Goal: Task Accomplishment & Management: Manage account settings

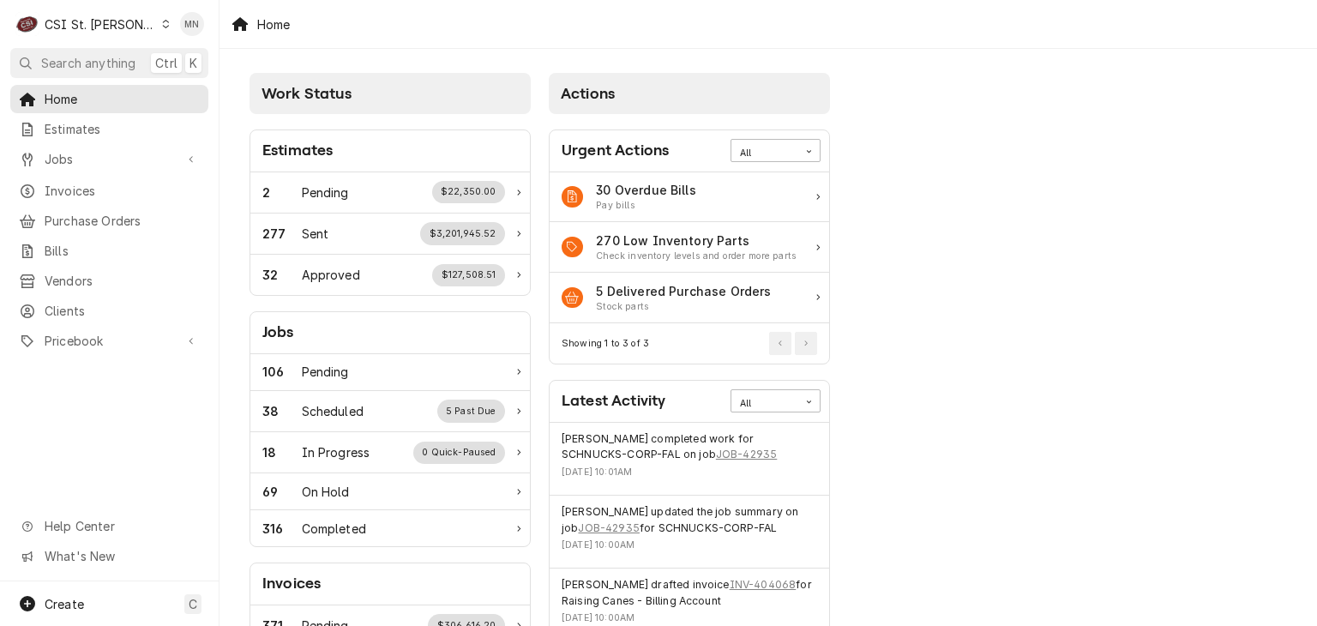
click at [162, 22] on icon "Dynamic Content Wrapper" at bounding box center [166, 24] width 8 height 9
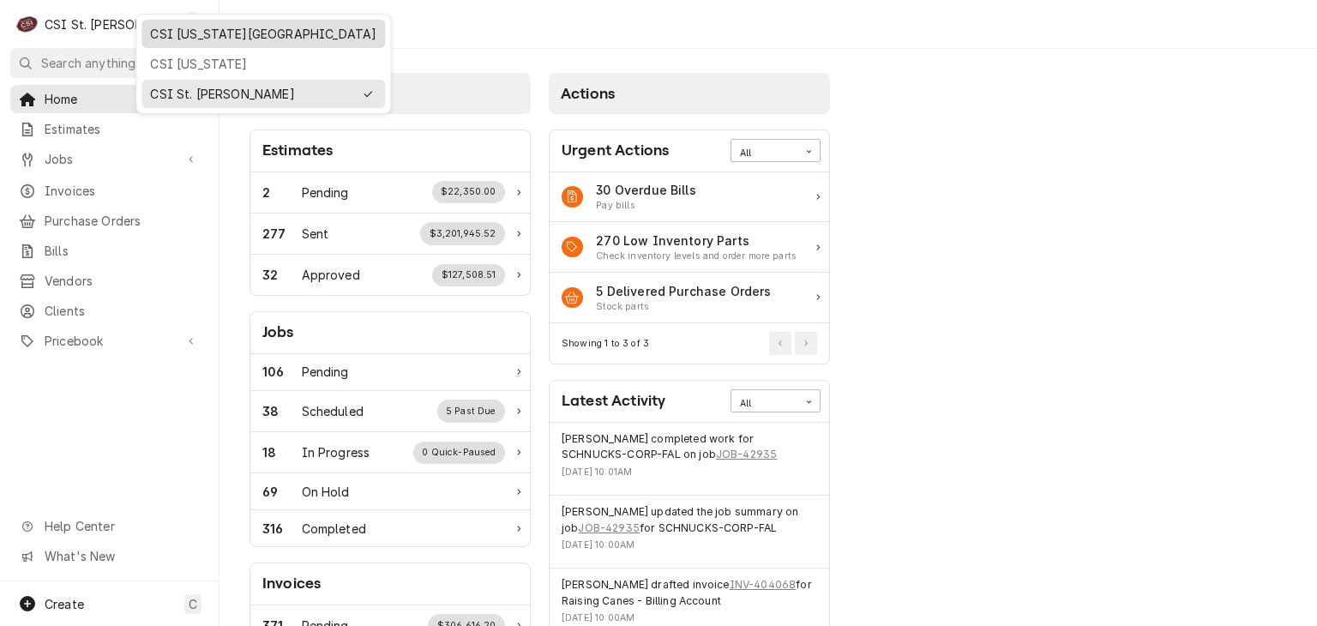
click at [171, 37] on div "CSI [US_STATE][GEOGRAPHIC_DATA]" at bounding box center [263, 34] width 226 height 18
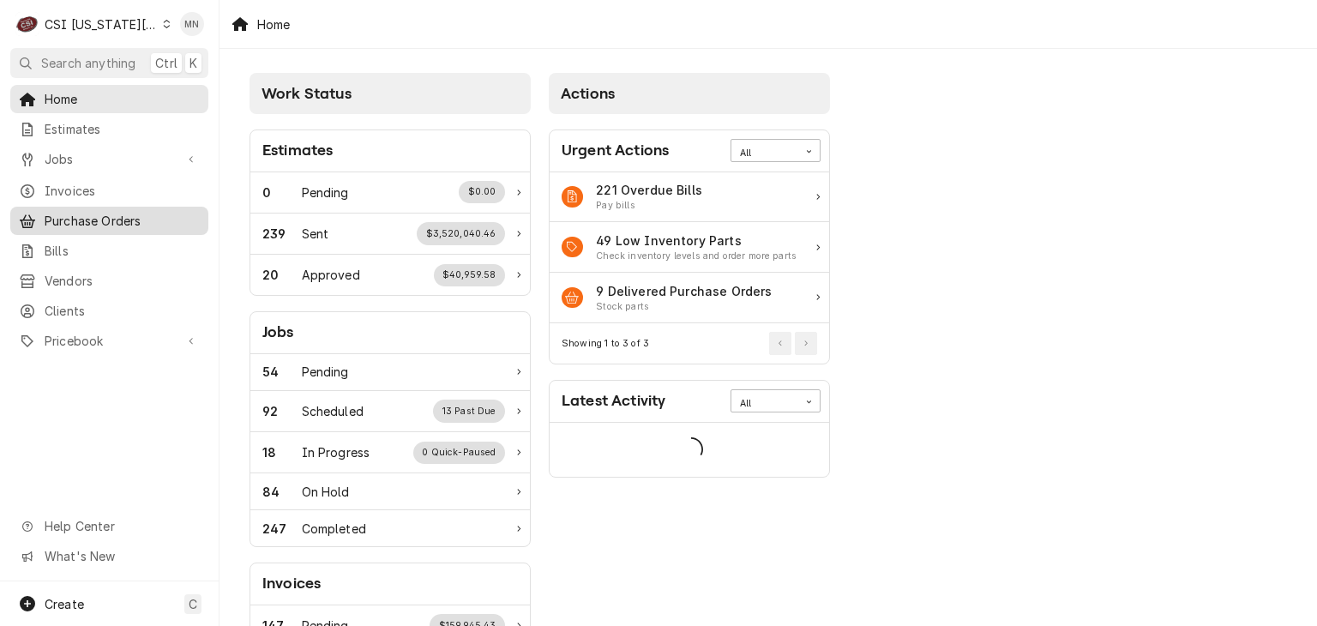
click at [108, 212] on span "Purchase Orders" at bounding box center [122, 221] width 155 height 18
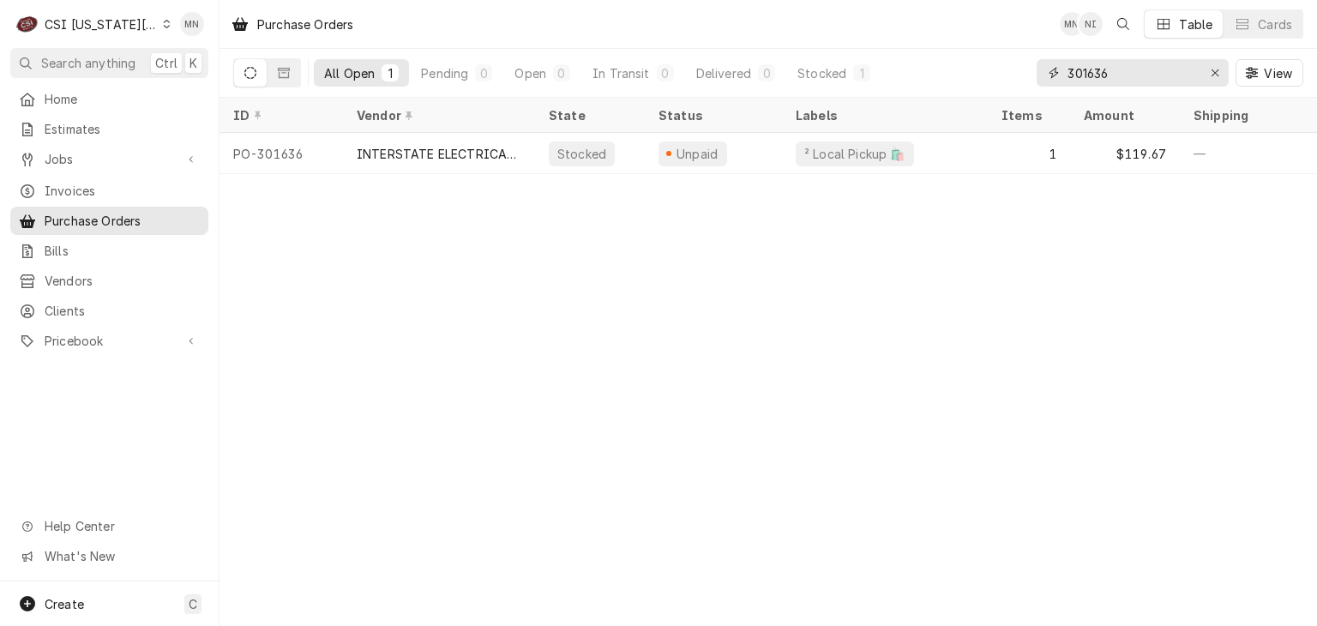
drag, startPoint x: 1064, startPoint y: 82, endPoint x: 1020, endPoint y: 82, distance: 44.6
click at [1027, 82] on div "All Open 1 Pending 0 Open 0 In Transit 0 Delivered 0 Stocked 1 301636 View" at bounding box center [768, 73] width 1070 height 48
type input "301662"
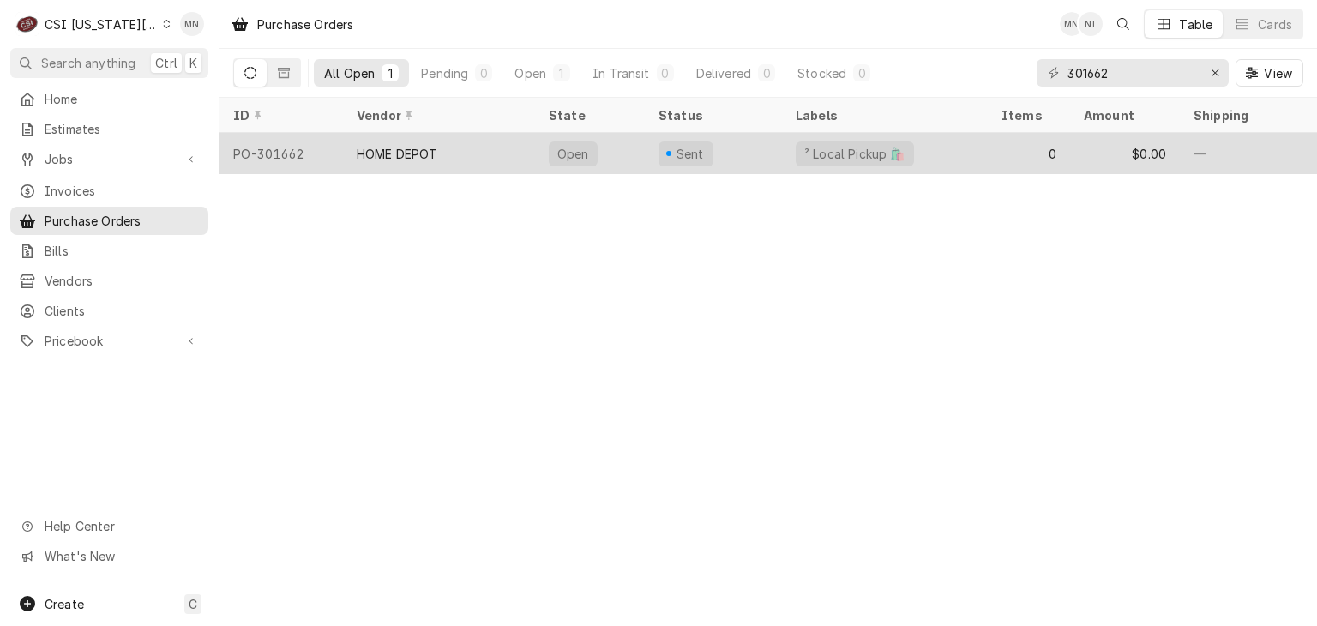
click at [480, 151] on div "HOME DEPOT" at bounding box center [439, 153] width 192 height 41
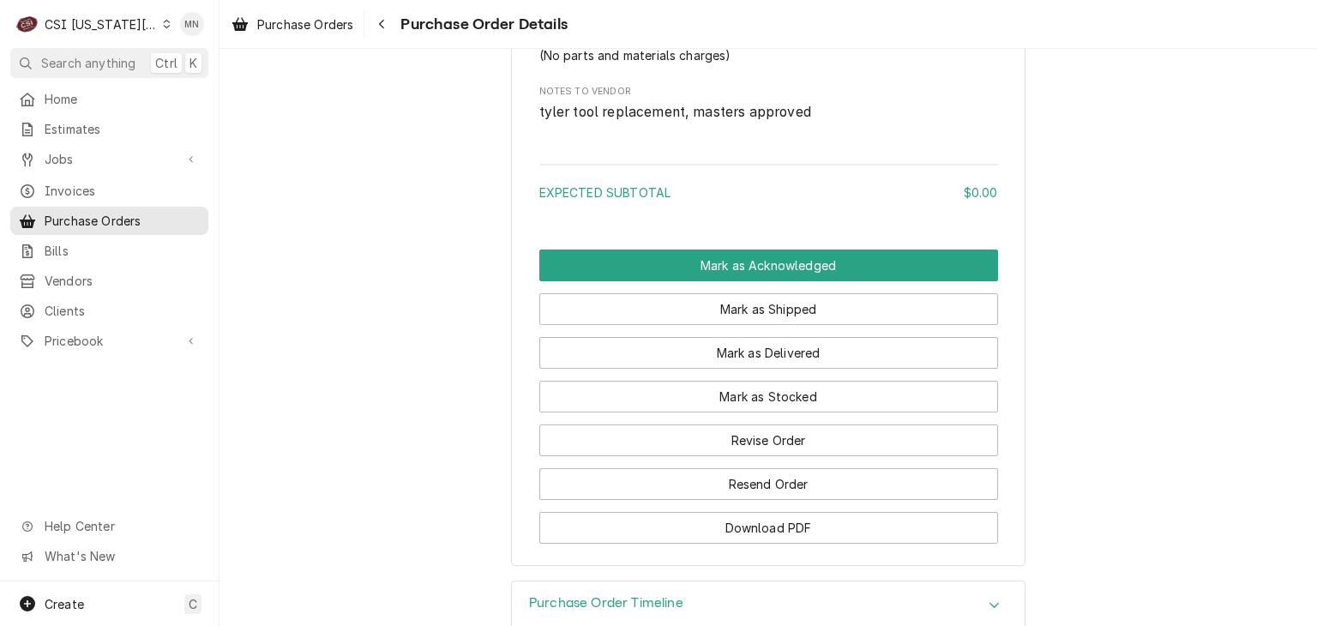
scroll to position [1096, 0]
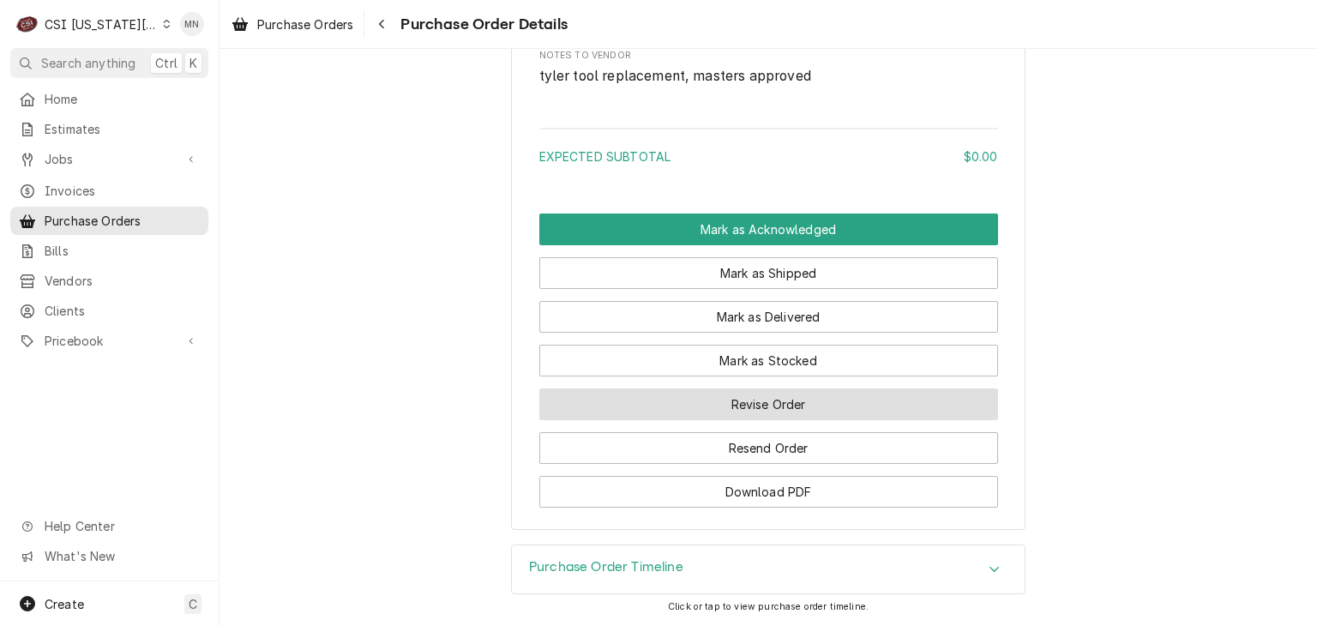
click at [704, 400] on button "Revise Order" at bounding box center [768, 404] width 459 height 32
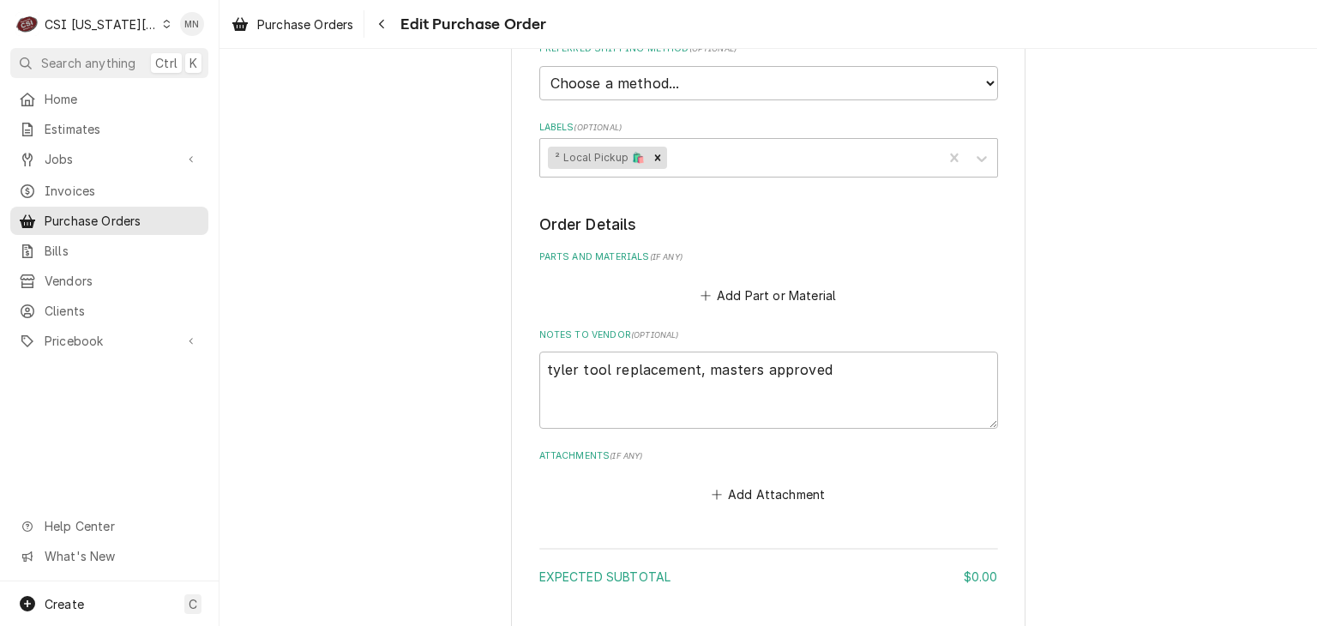
scroll to position [667, 0]
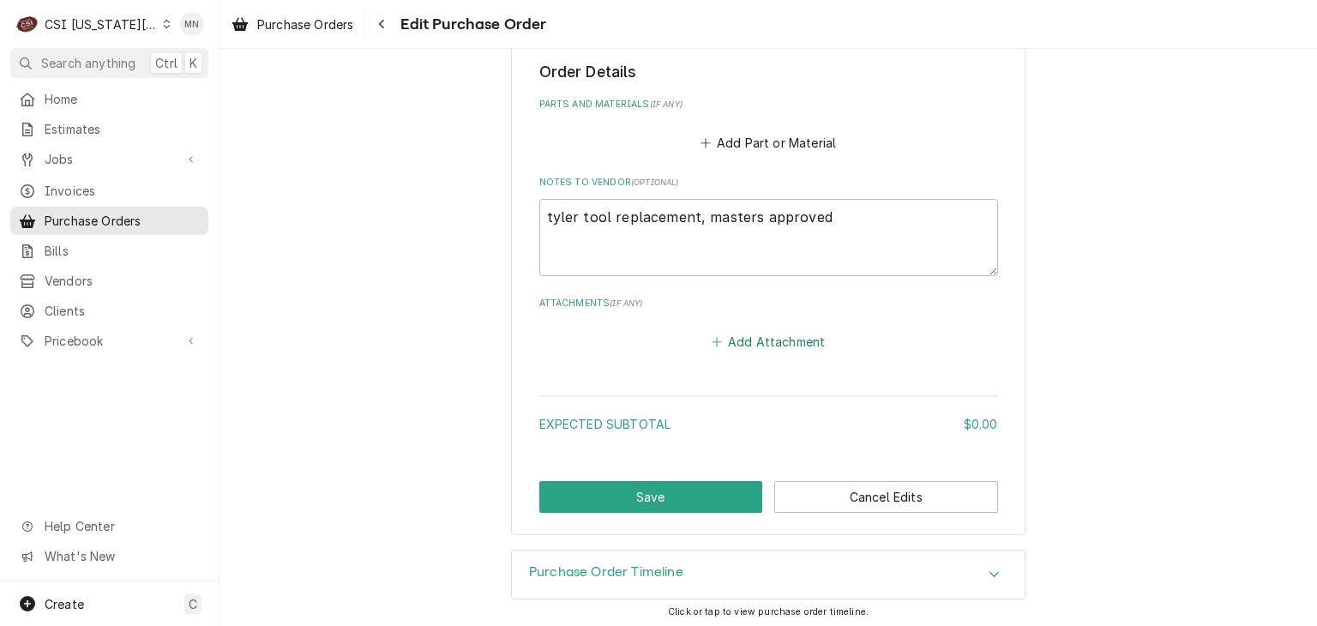
click at [718, 335] on button "Add Attachment" at bounding box center [768, 341] width 120 height 24
type textarea "x"
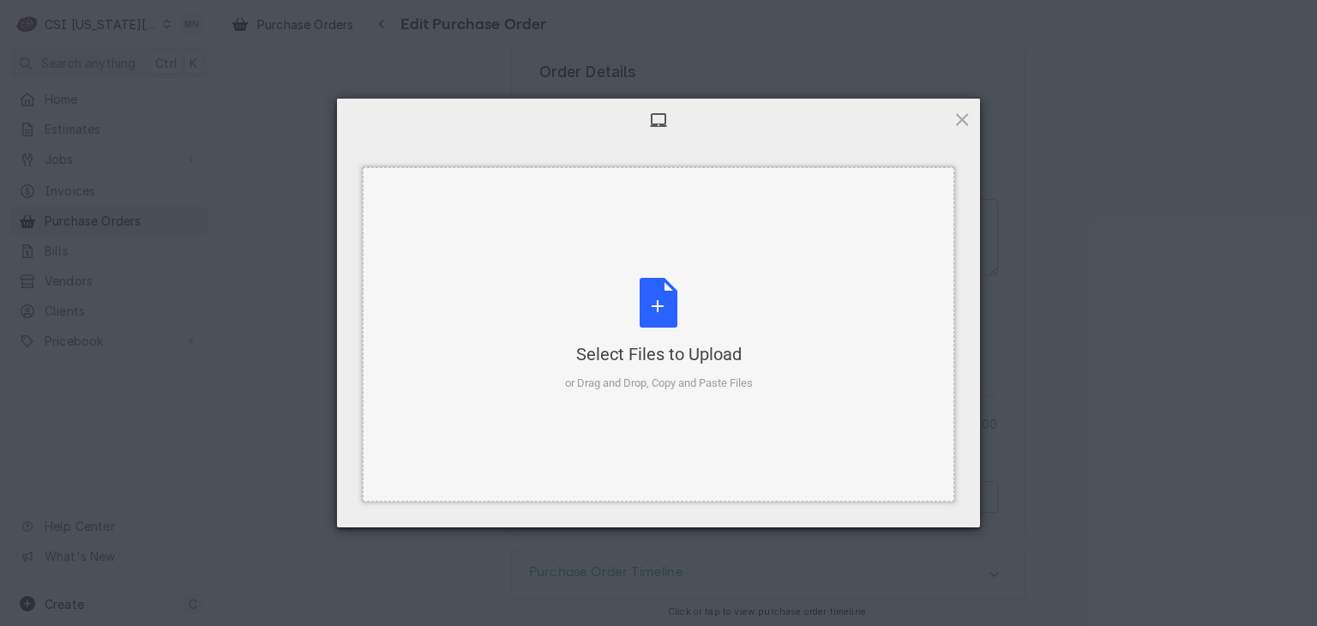
click at [662, 319] on div "Select Files to Upload or Drag and Drop, Copy and Paste Files" at bounding box center [659, 335] width 188 height 114
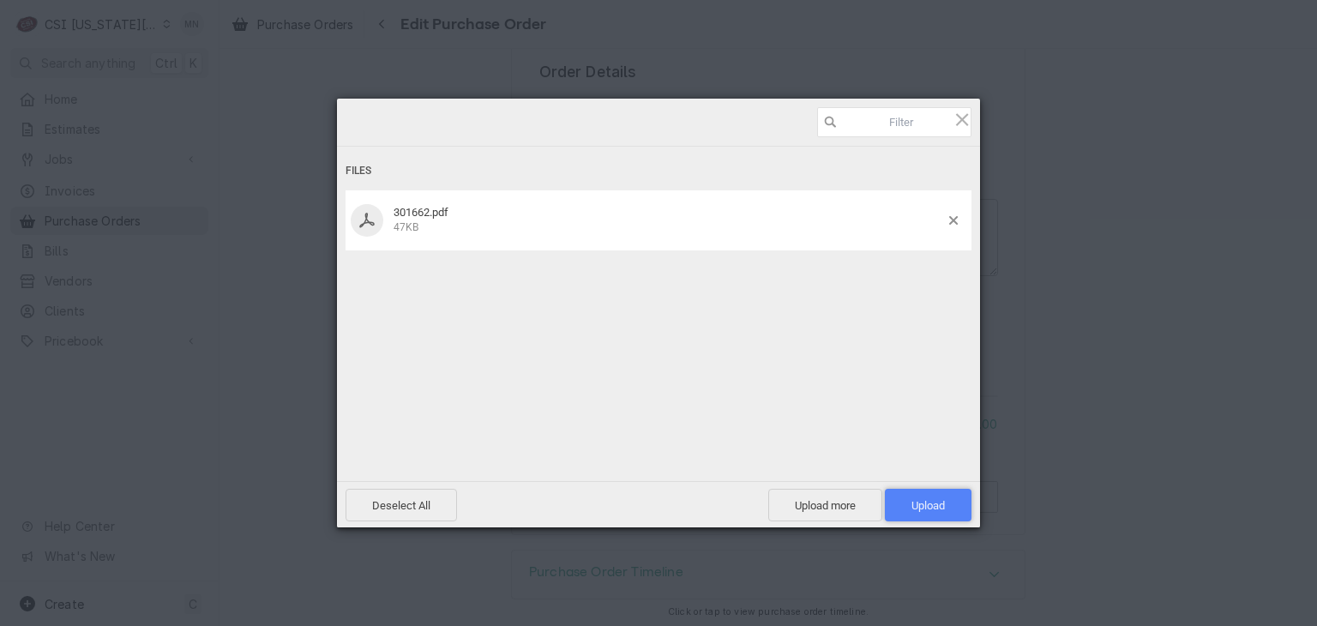
click at [919, 507] on span "Upload 1" at bounding box center [928, 505] width 33 height 13
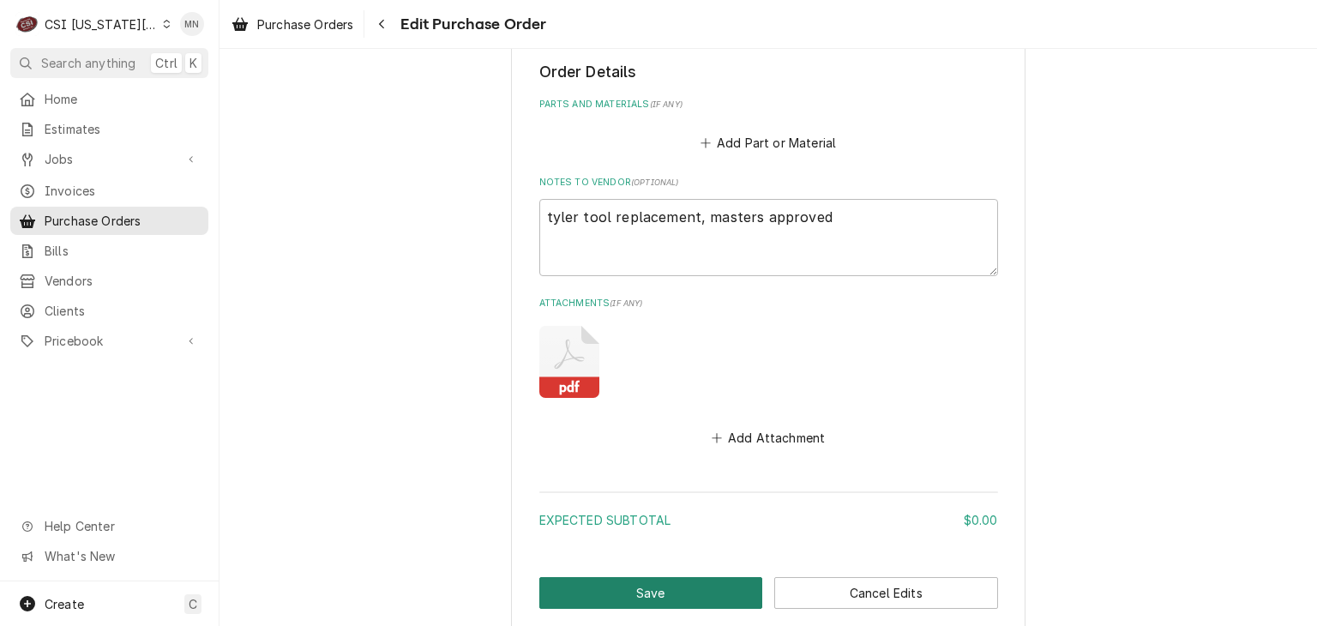
click at [648, 584] on button "Save" at bounding box center [651, 593] width 224 height 32
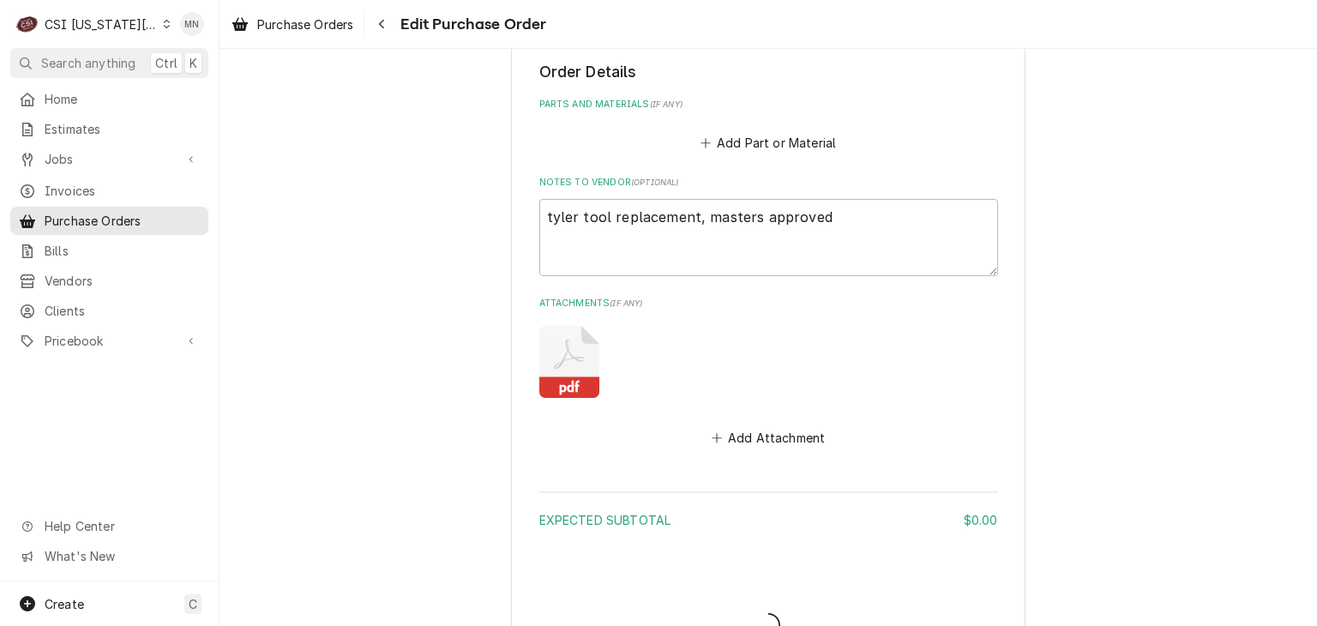
type textarea "x"
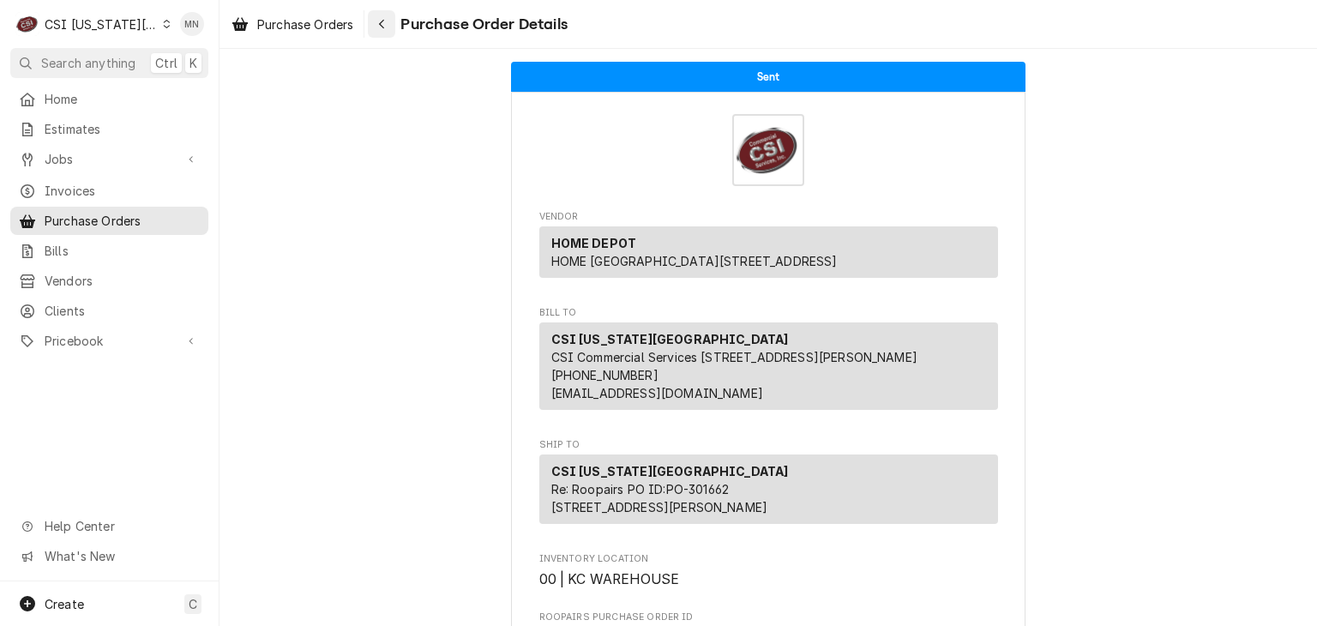
click at [376, 26] on div "Navigate back" at bounding box center [381, 23] width 17 height 17
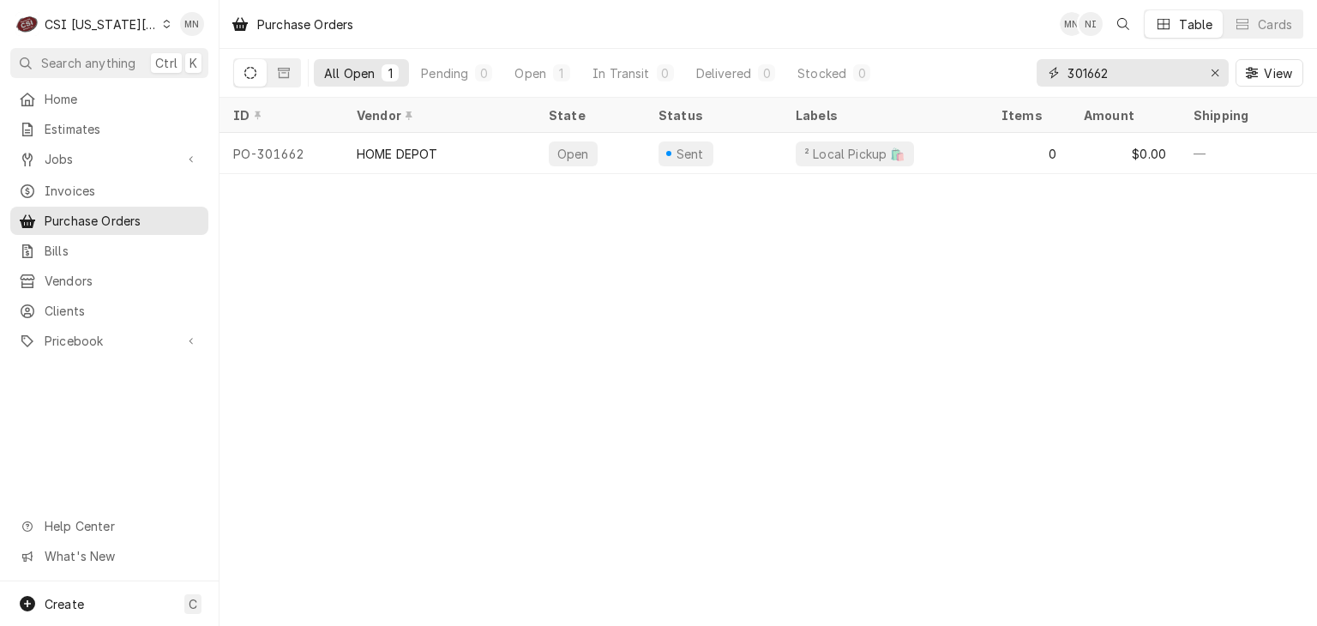
drag, startPoint x: 1139, startPoint y: 69, endPoint x: 954, endPoint y: 77, distance: 185.4
click at [964, 72] on div "All Open 1 Pending 0 Open 1 In Transit 0 Delivered 0 Stocked 0 301662 View" at bounding box center [768, 73] width 1070 height 48
type input "301654"
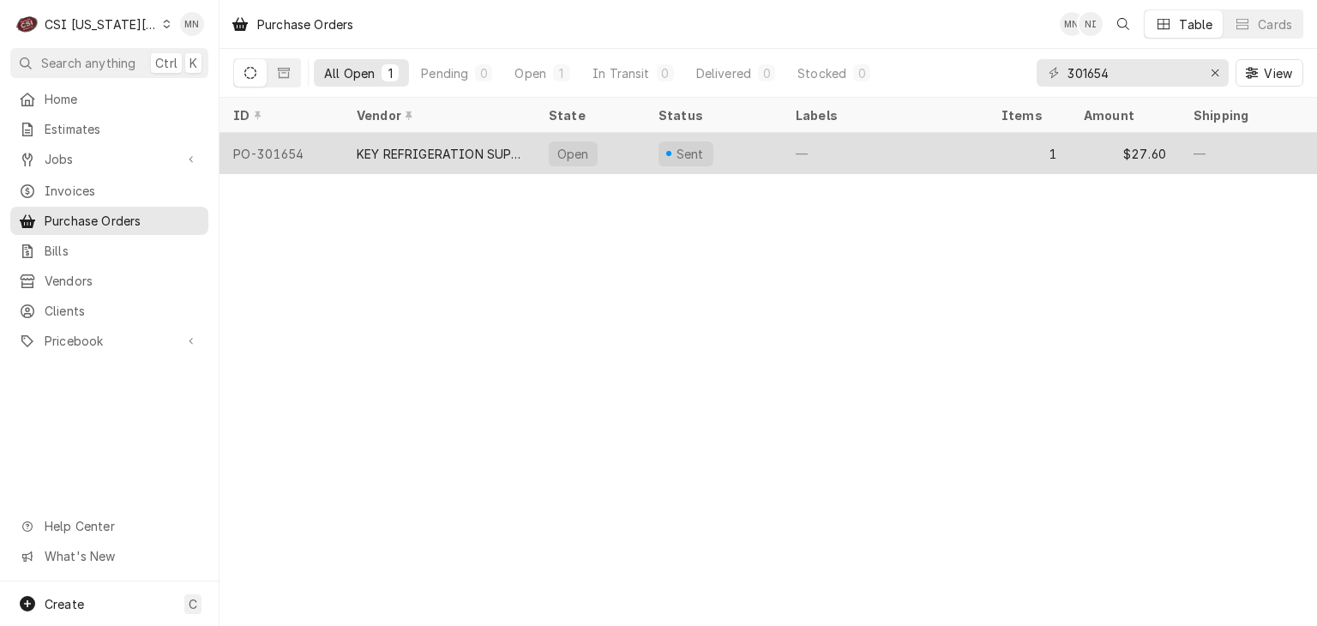
click at [463, 152] on div "KEY REFRIGERATION SUPPLY" at bounding box center [439, 154] width 165 height 18
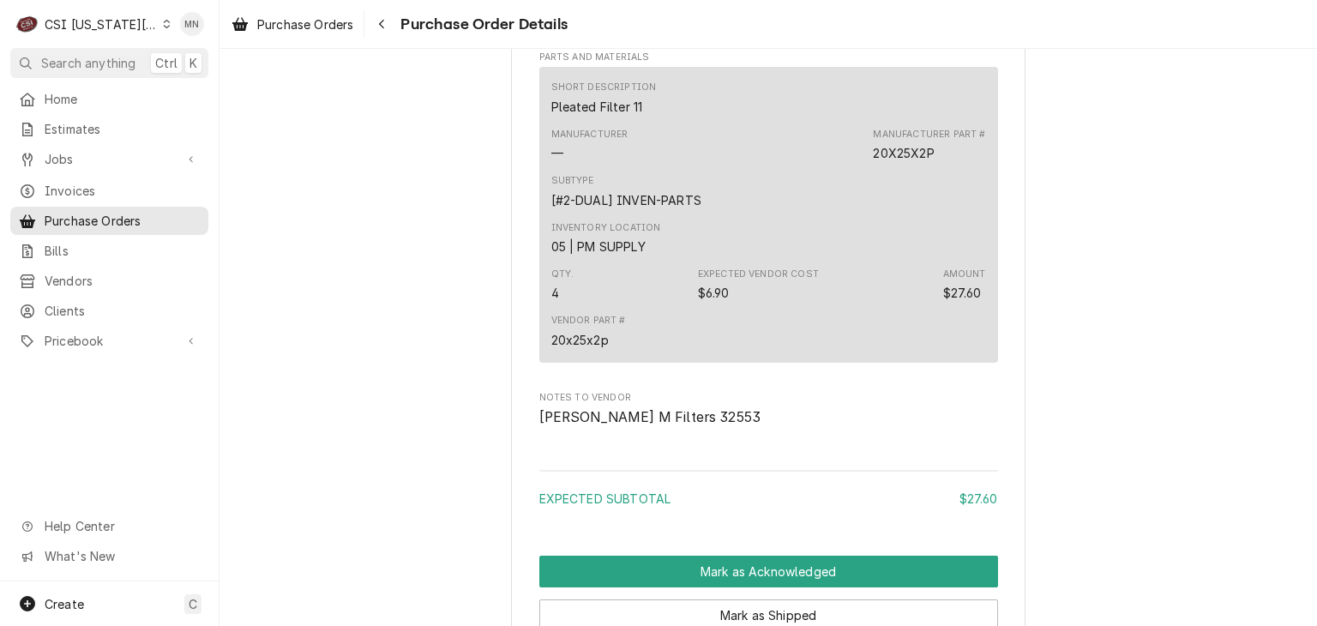
scroll to position [1335, 0]
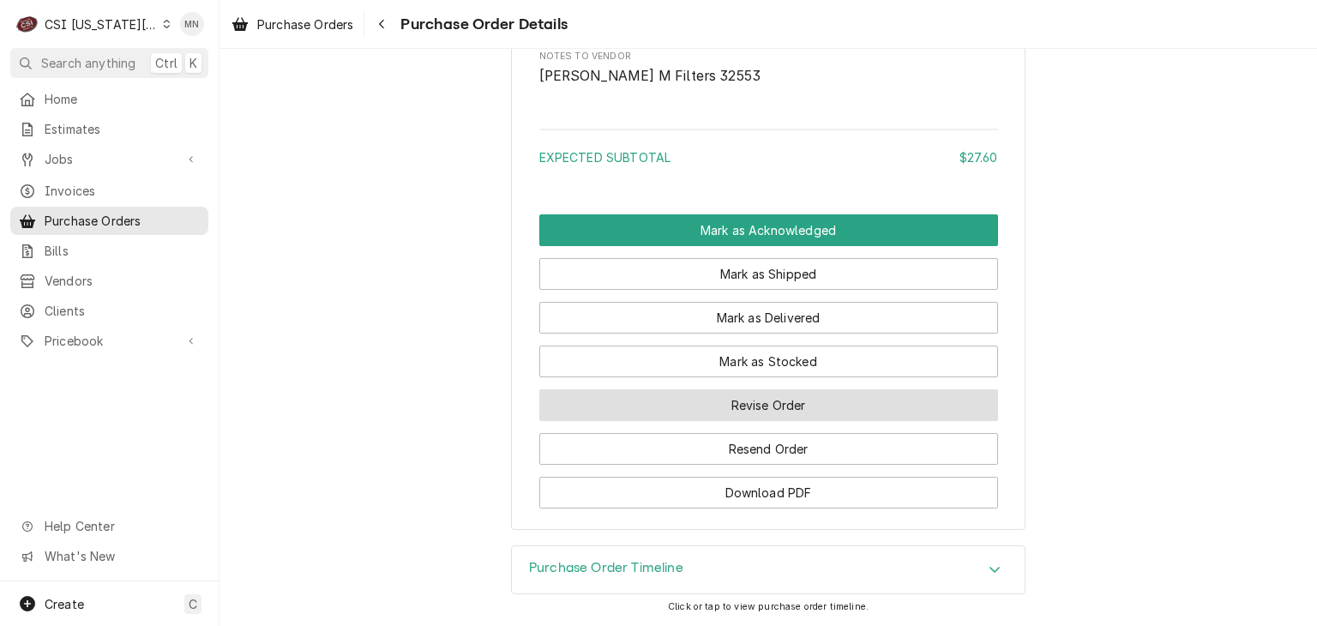
click at [770, 412] on button "Revise Order" at bounding box center [768, 405] width 459 height 32
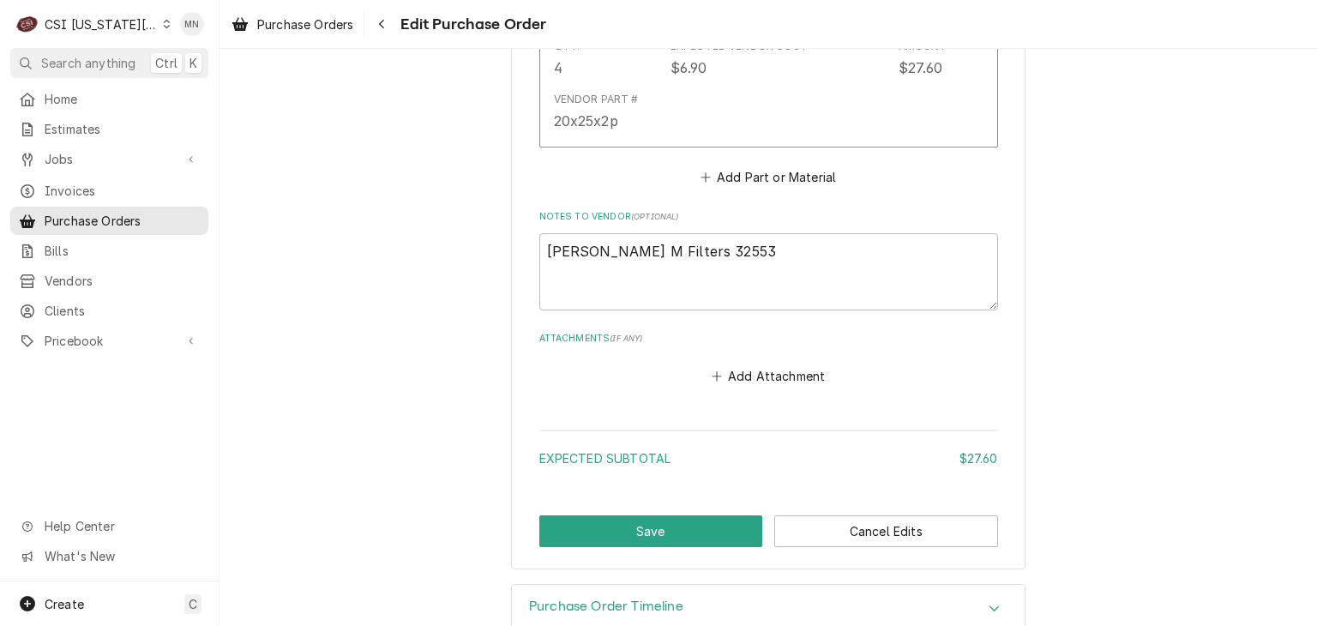
scroll to position [1015, 0]
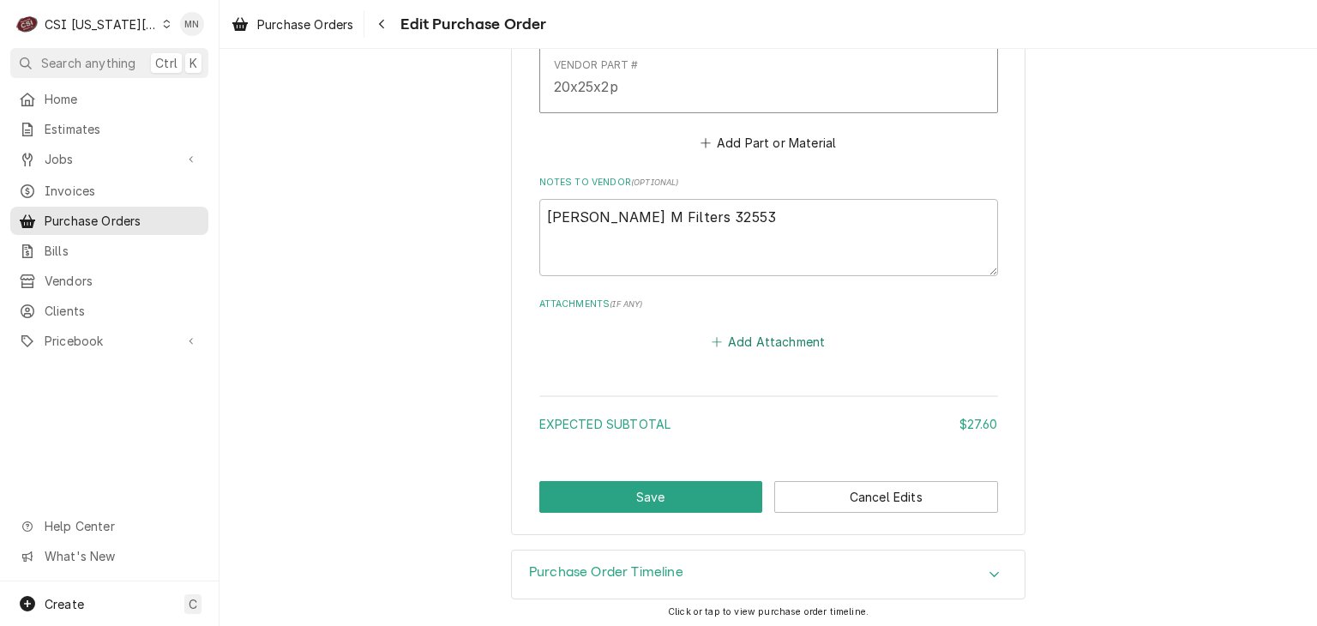
click at [756, 331] on button "Add Attachment" at bounding box center [768, 341] width 120 height 24
type textarea "x"
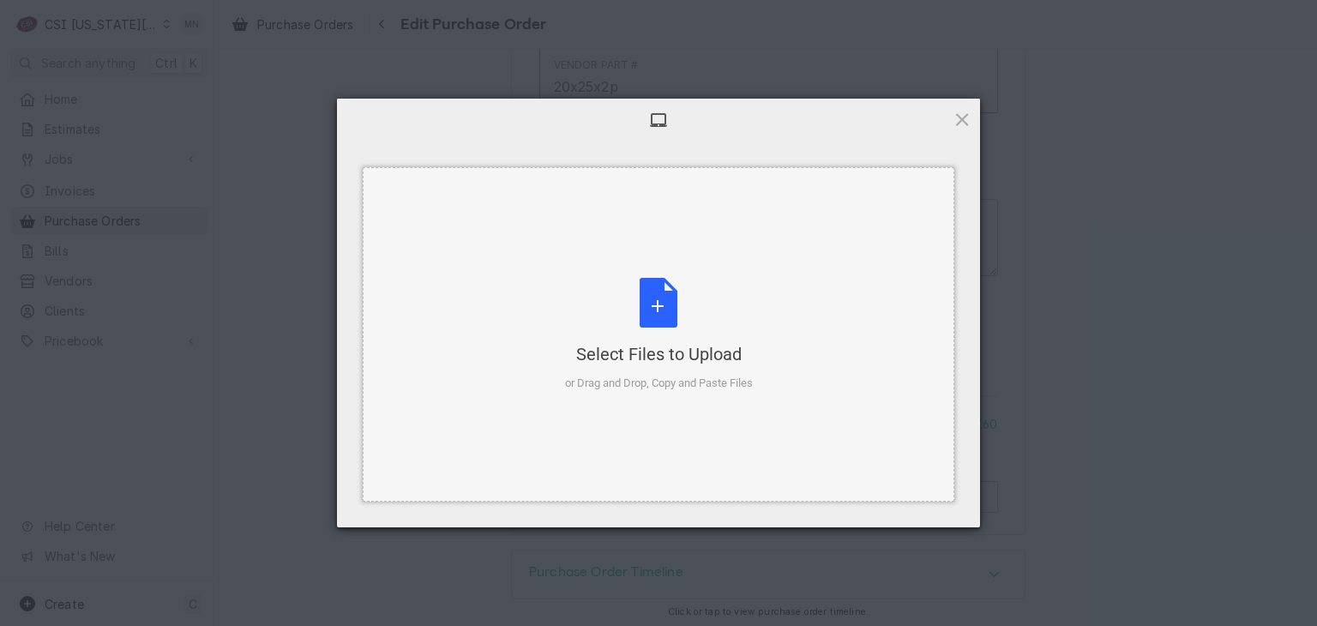
click at [649, 318] on div "Select Files to Upload or Drag and Drop, Copy and Paste Files" at bounding box center [659, 335] width 188 height 114
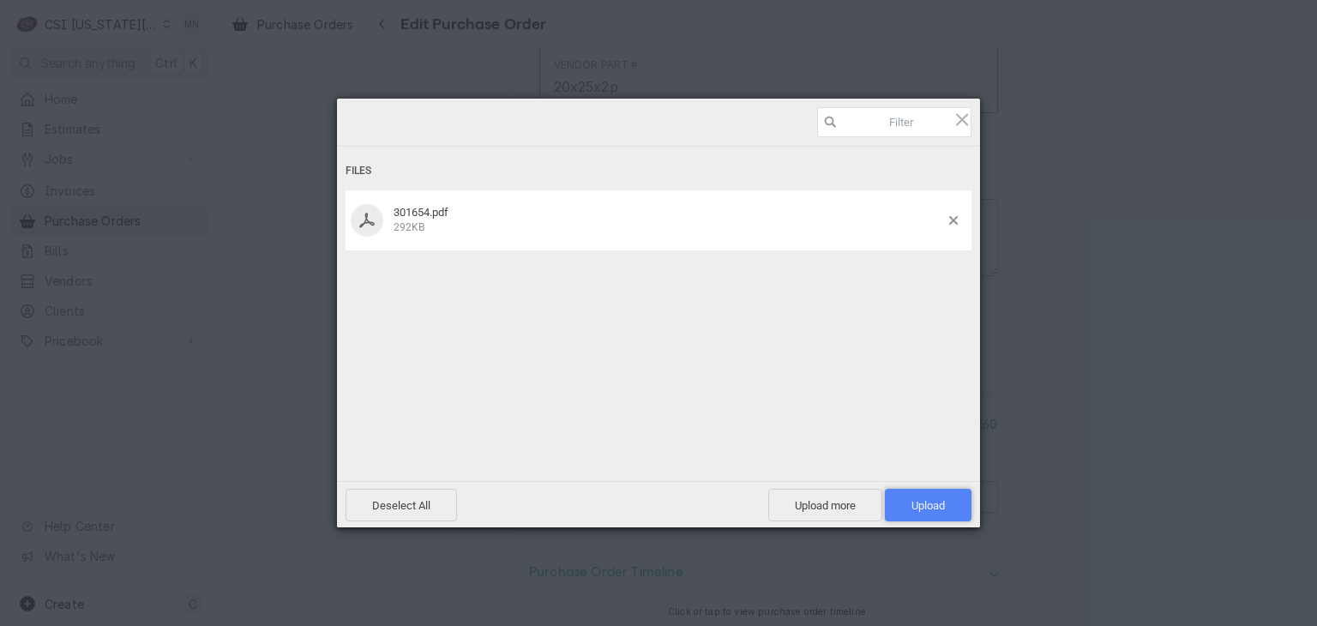
click at [941, 499] on span "Upload 1" at bounding box center [928, 505] width 33 height 13
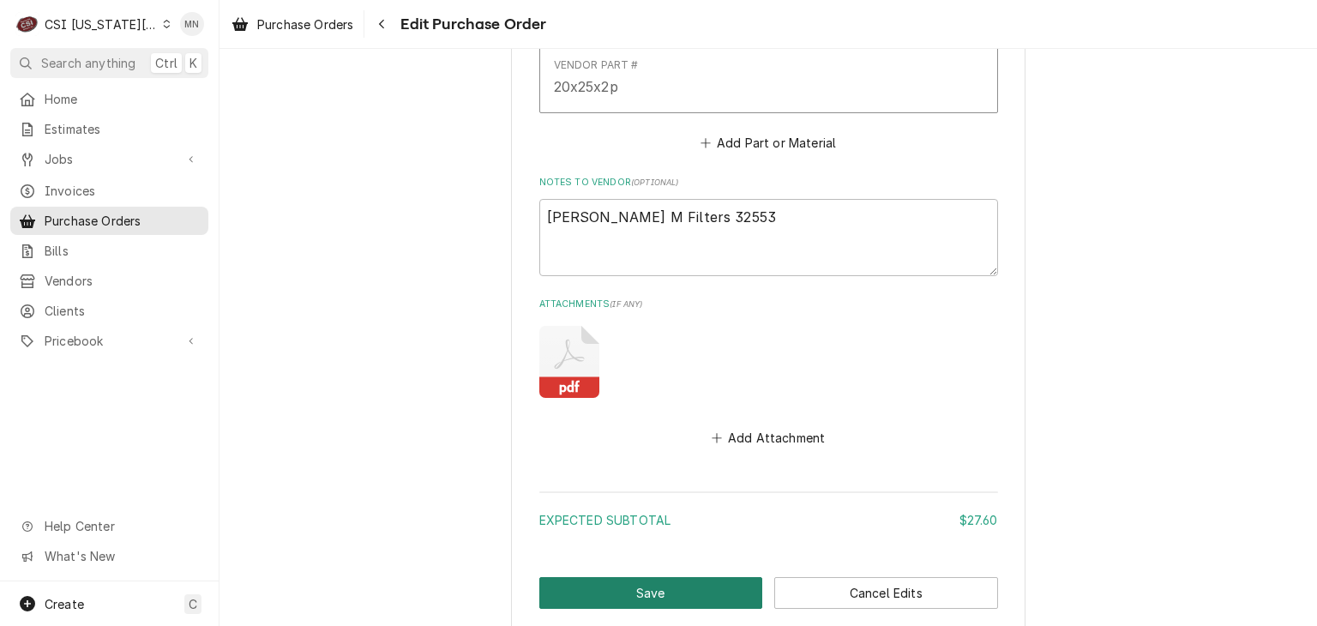
click at [640, 592] on button "Save" at bounding box center [651, 593] width 224 height 32
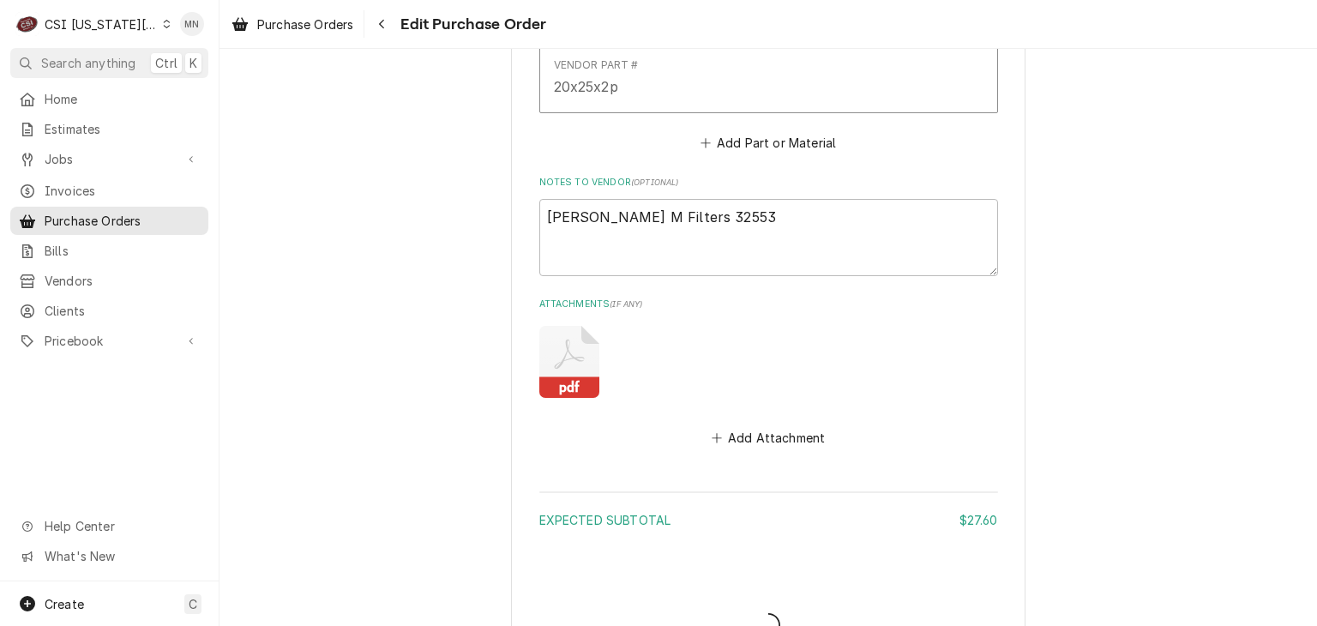
type textarea "x"
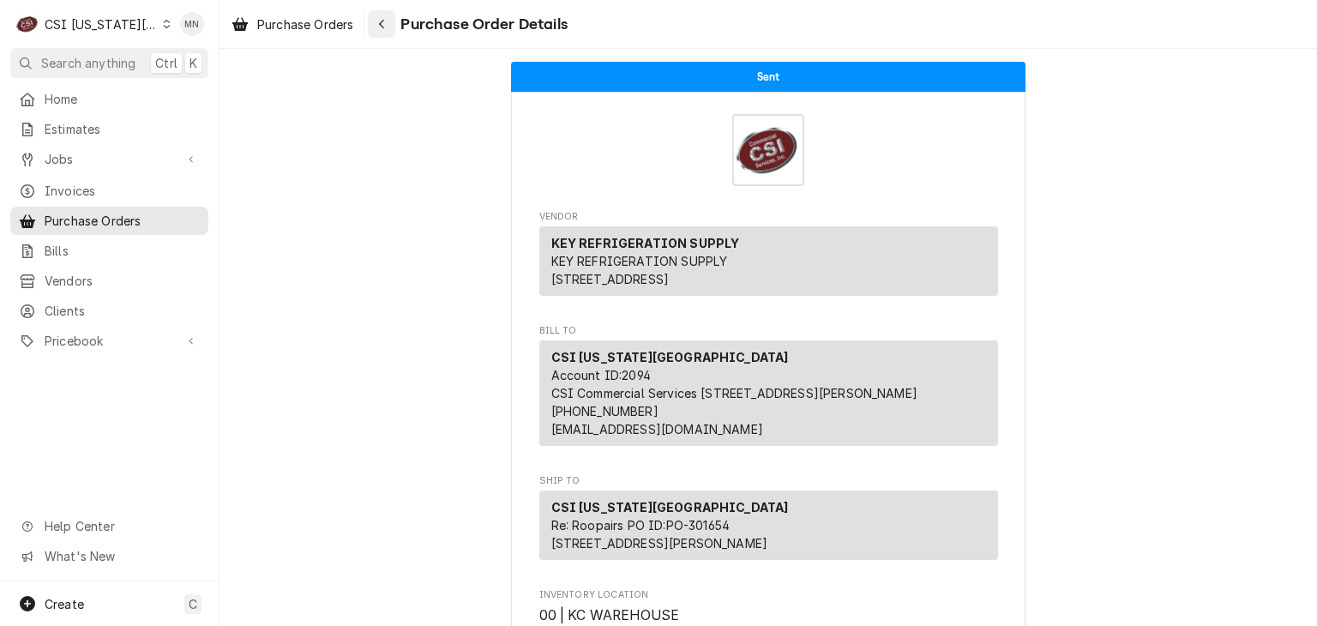
click at [380, 27] on icon "Navigate back" at bounding box center [382, 24] width 8 height 12
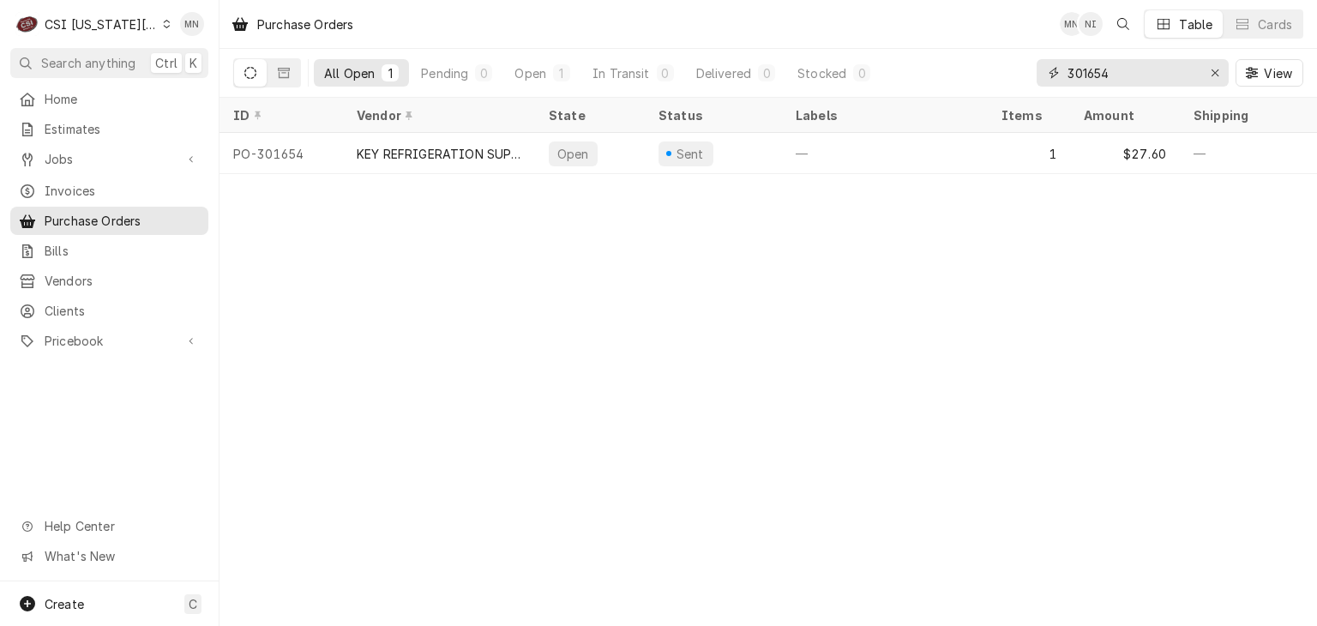
drag, startPoint x: 1148, startPoint y: 65, endPoint x: 940, endPoint y: 77, distance: 208.7
click at [949, 76] on div "All Open 1 Pending 0 Open 1 In Transit 0 Delivered 0 Stocked 0 301654 View" at bounding box center [768, 73] width 1070 height 48
type input "301625"
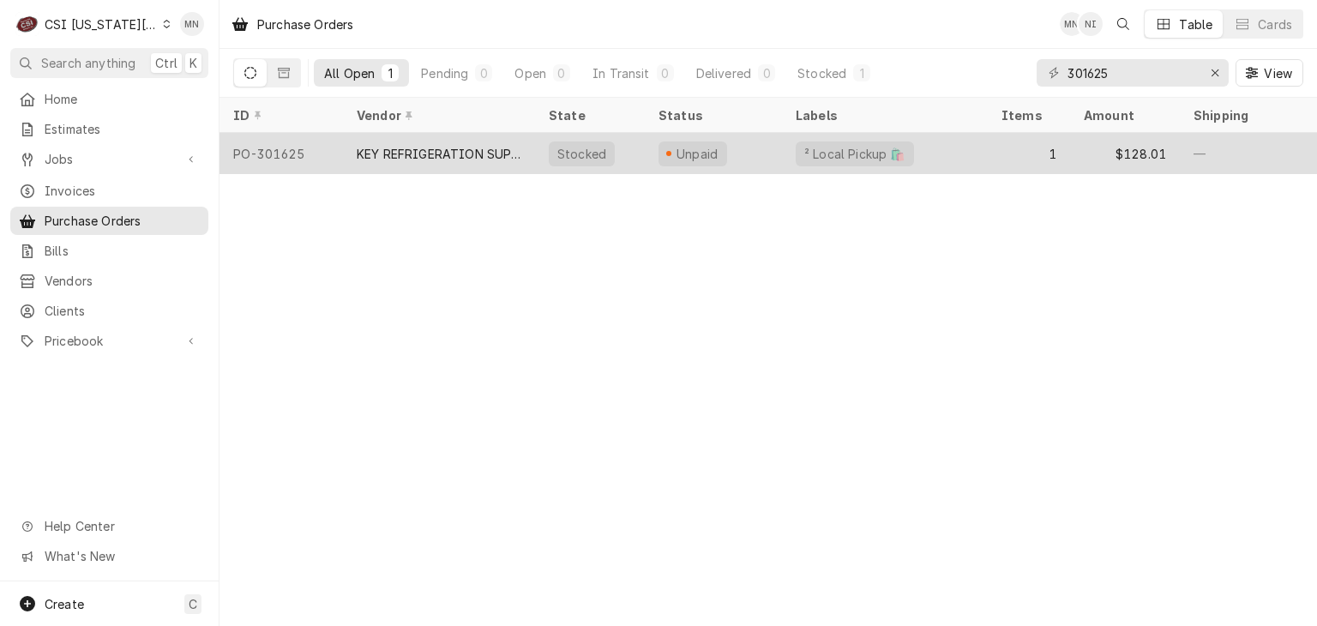
click at [463, 148] on div "KEY REFRIGERATION SUPPLY" at bounding box center [439, 154] width 165 height 18
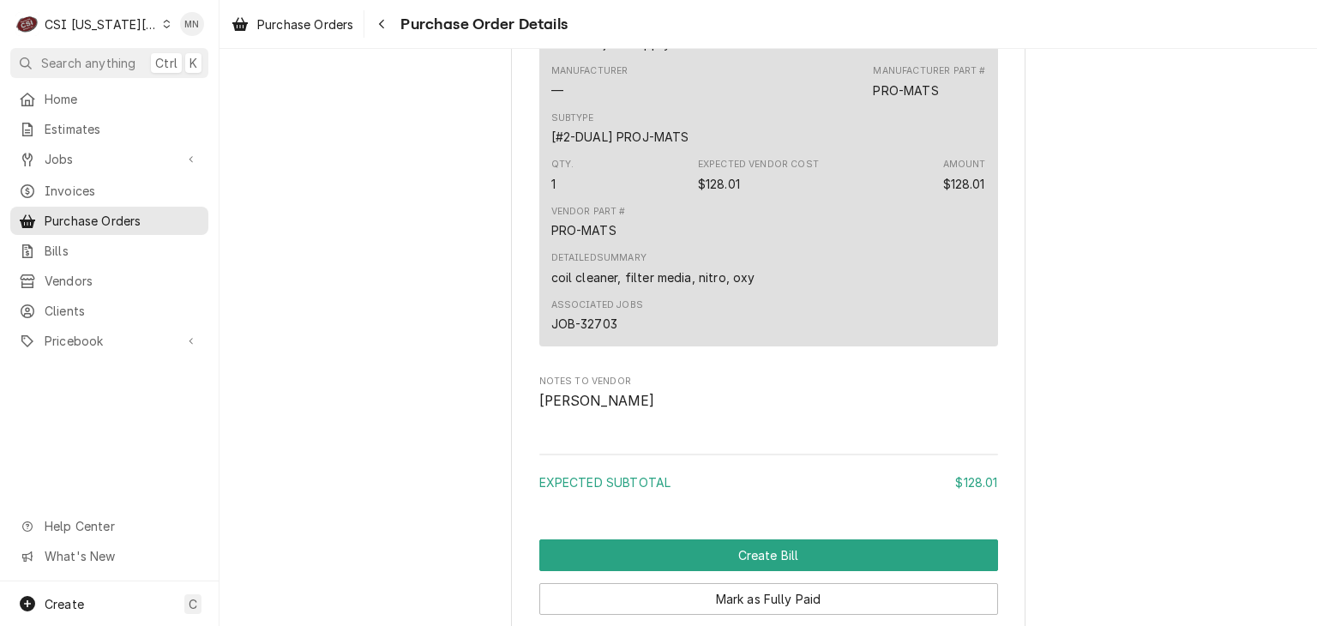
scroll to position [1533, 0]
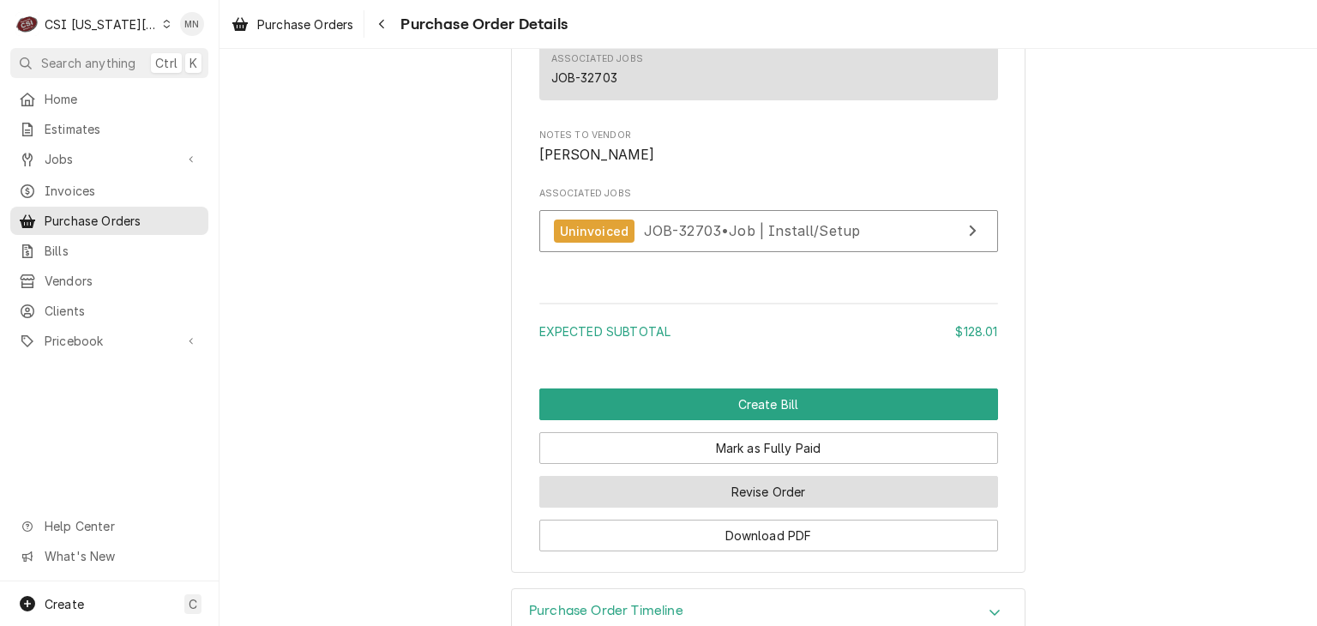
click at [816, 508] on button "Revise Order" at bounding box center [768, 492] width 459 height 32
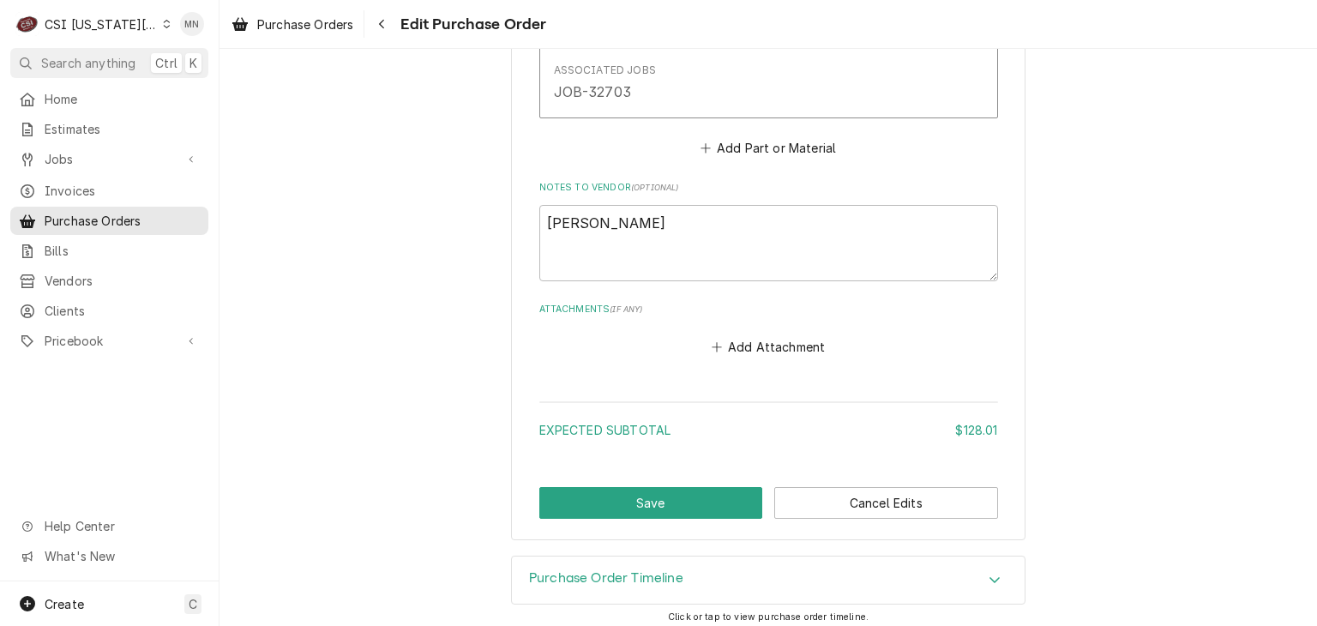
scroll to position [1136, 0]
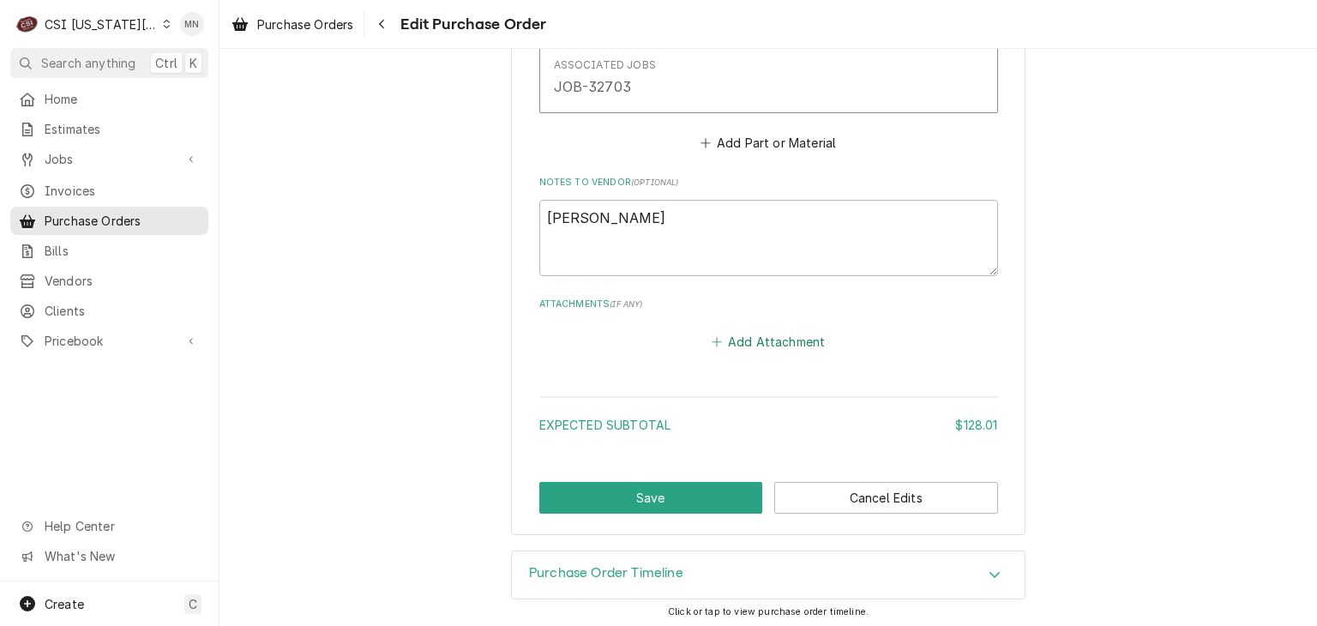
click at [742, 338] on button "Add Attachment" at bounding box center [768, 342] width 120 height 24
type textarea "x"
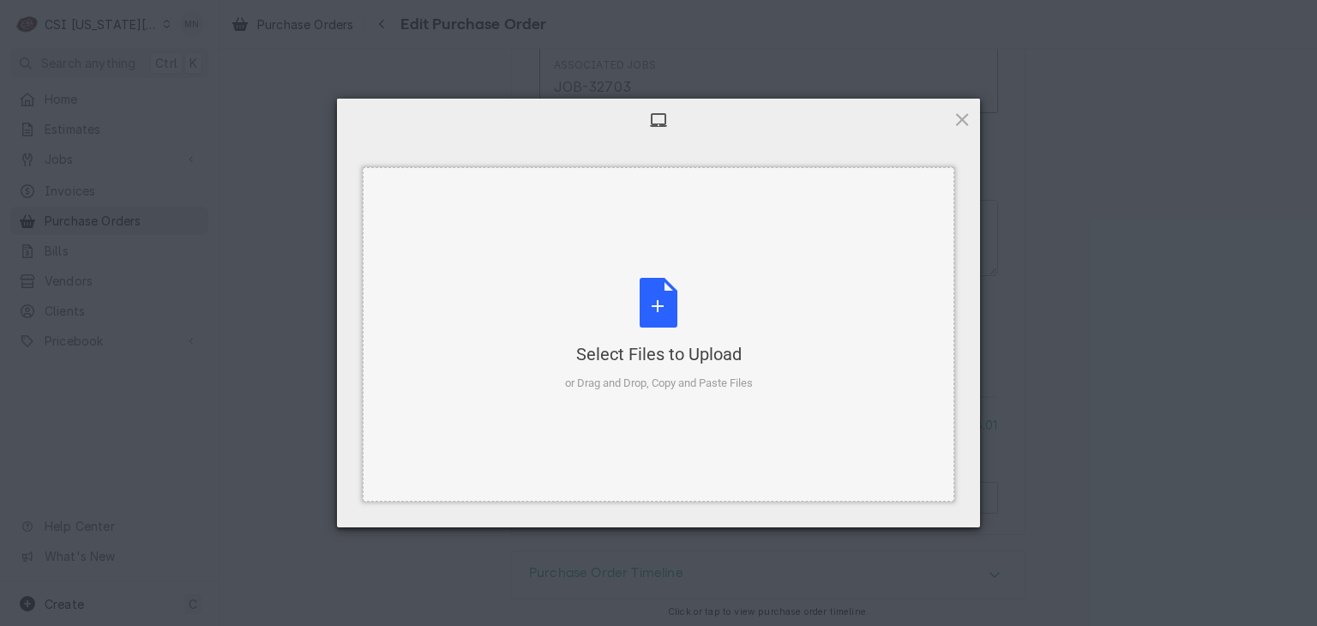
click at [654, 296] on div "Select Files to Upload or Drag and Drop, Copy and Paste Files" at bounding box center [659, 335] width 188 height 114
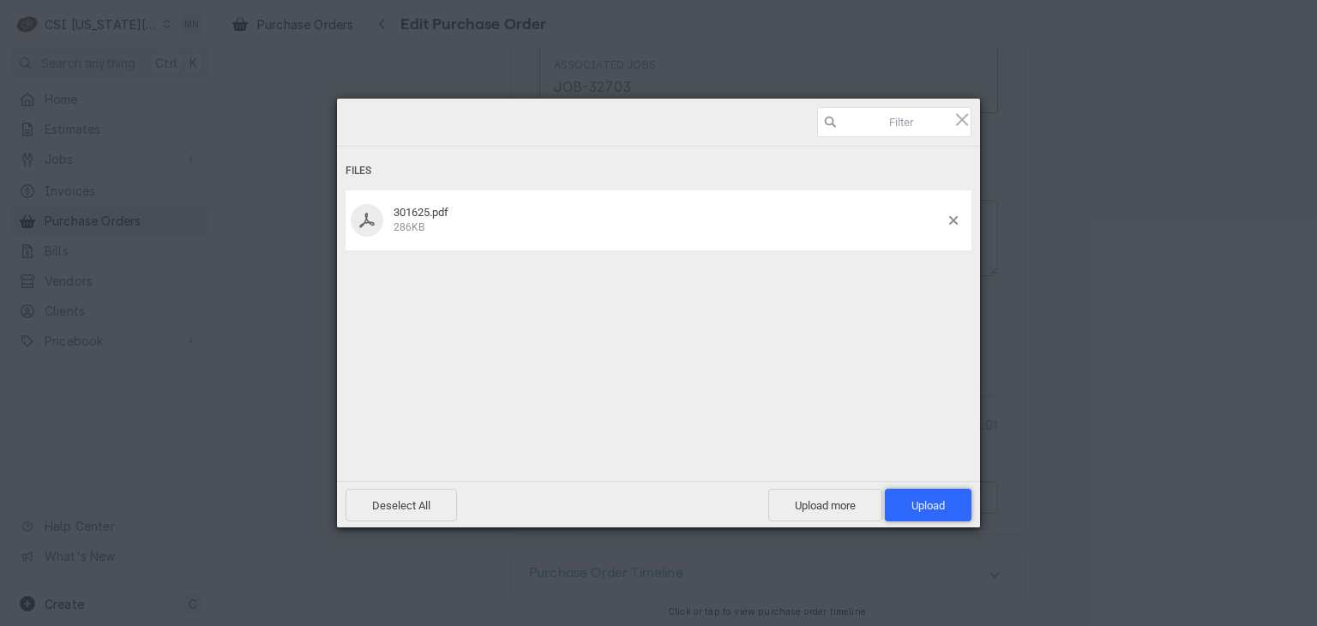
click at [943, 505] on span "Upload 1" at bounding box center [928, 505] width 33 height 13
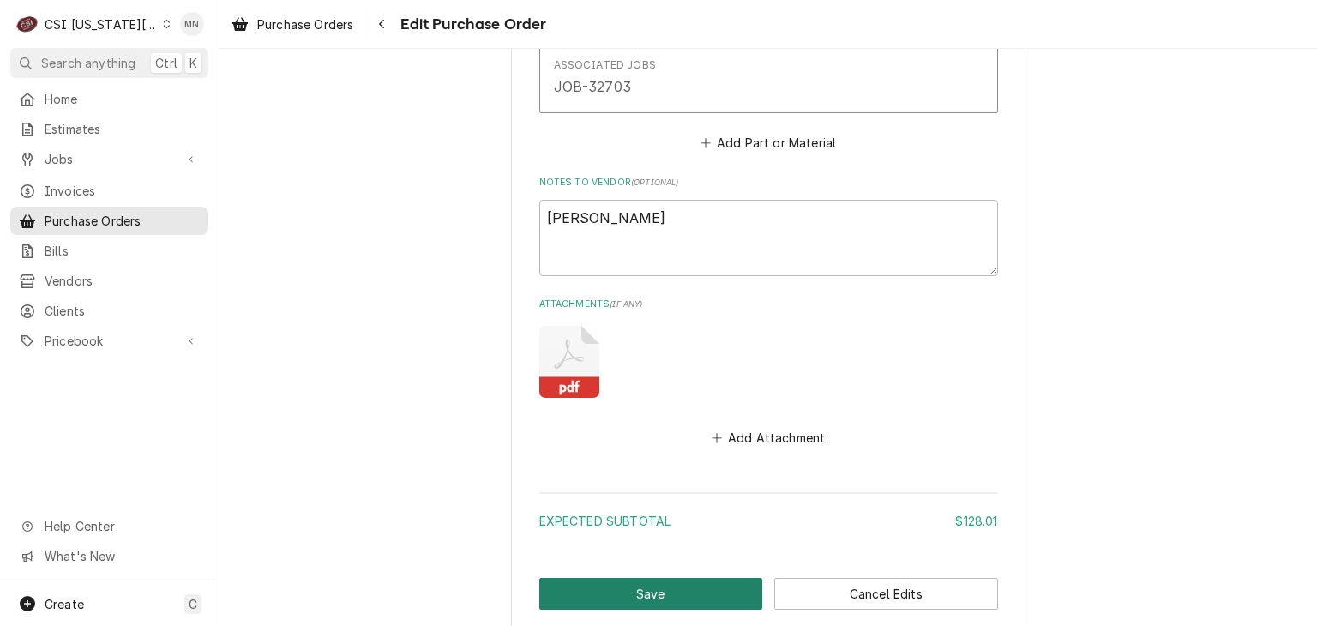
click at [693, 587] on button "Save" at bounding box center [651, 594] width 224 height 32
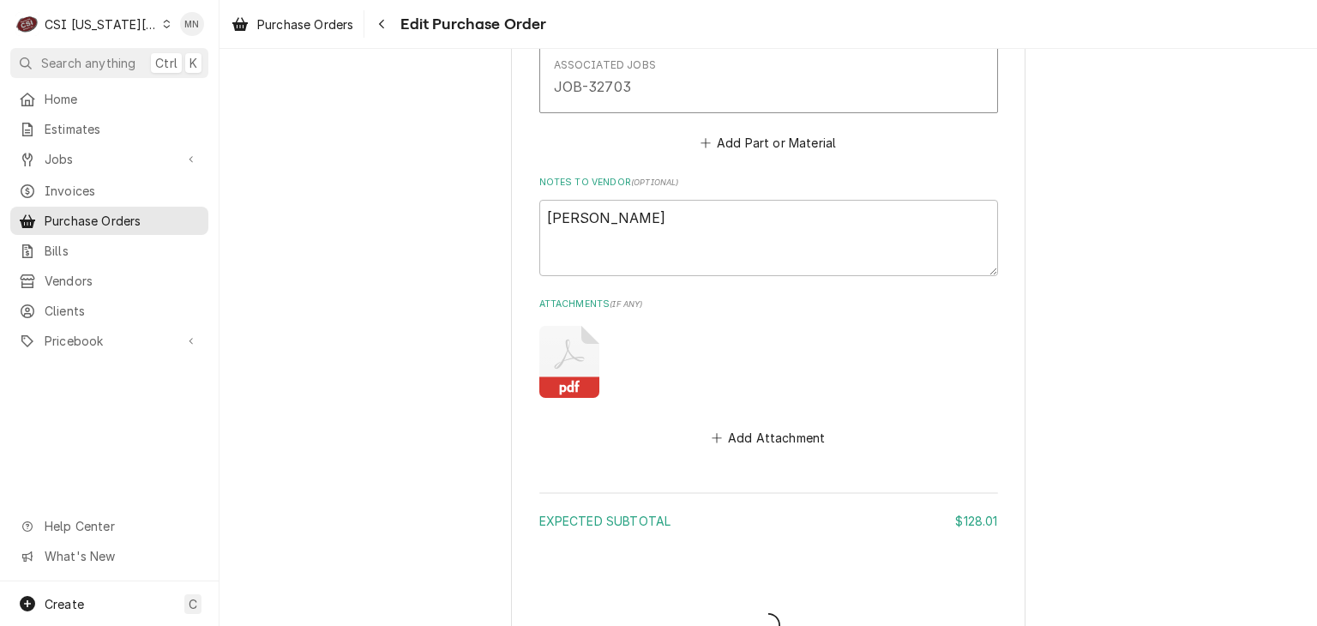
type textarea "x"
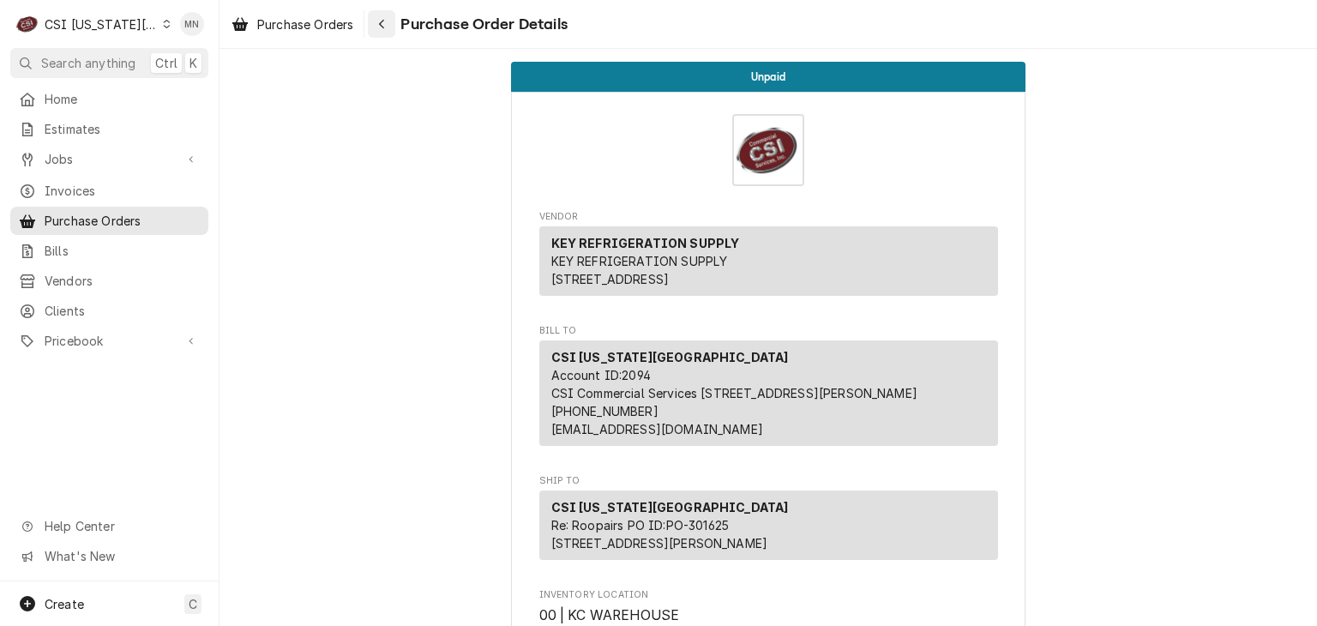
click at [384, 25] on icon "Navigate back" at bounding box center [382, 24] width 8 height 12
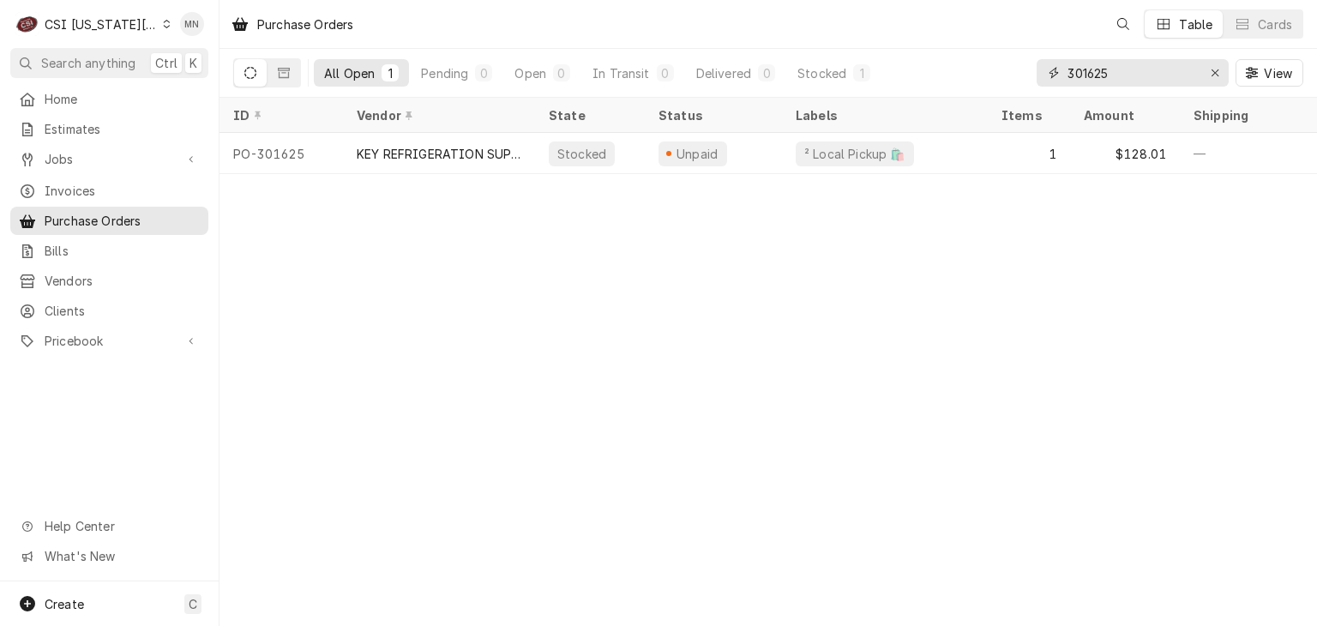
drag, startPoint x: 1160, startPoint y: 69, endPoint x: 1006, endPoint y: 74, distance: 154.5
click at [1033, 70] on div "All Open 1 Pending 0 Open 0 In Transit 0 Delivered 0 Stocked 1 301625 View" at bounding box center [768, 73] width 1070 height 48
type input "301650"
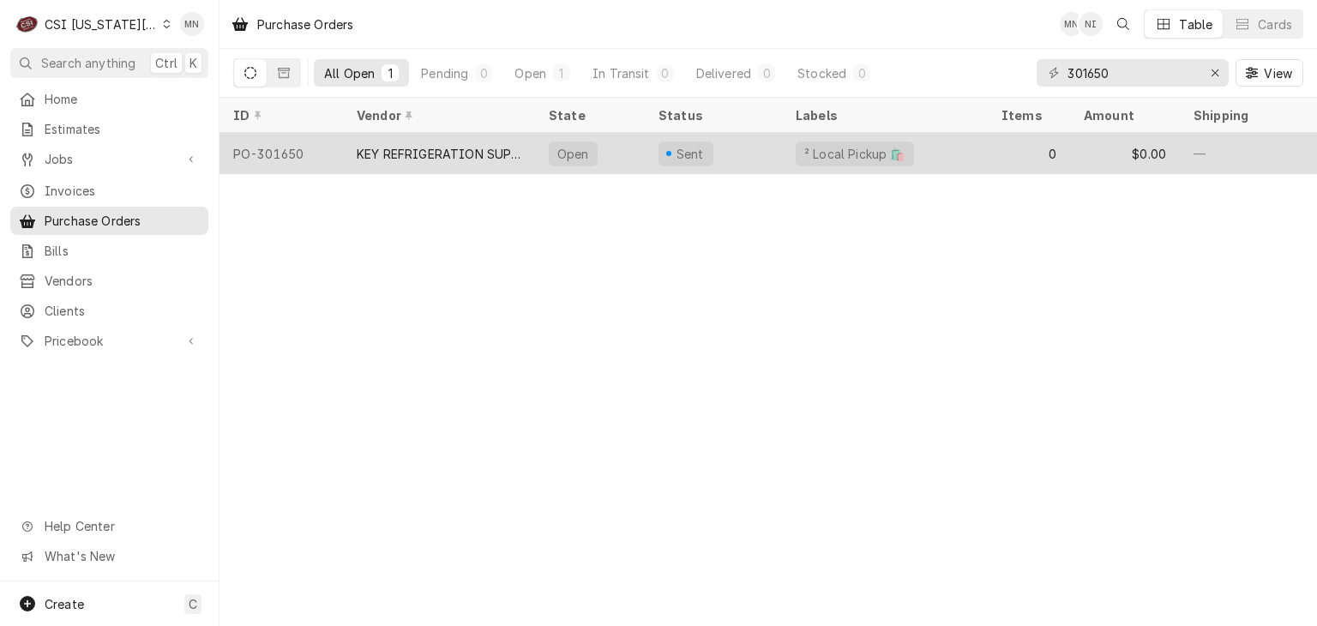
click at [427, 152] on div "KEY REFRIGERATION SUPPLY" at bounding box center [439, 154] width 165 height 18
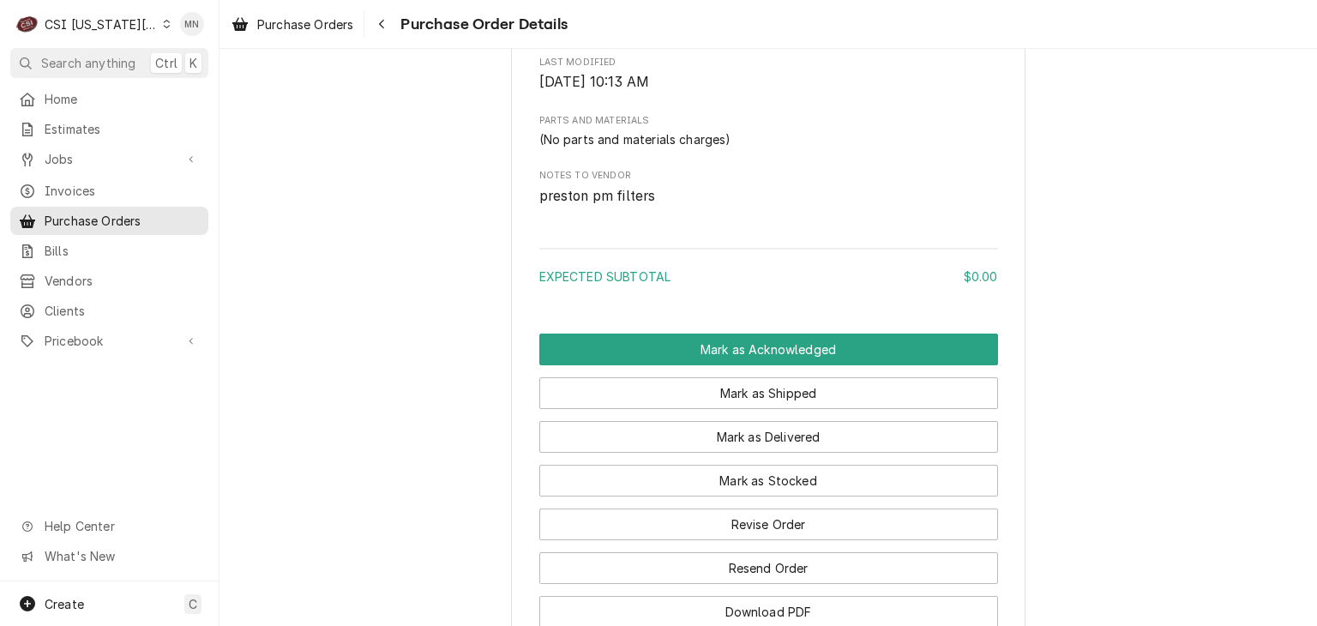
scroll to position [1114, 0]
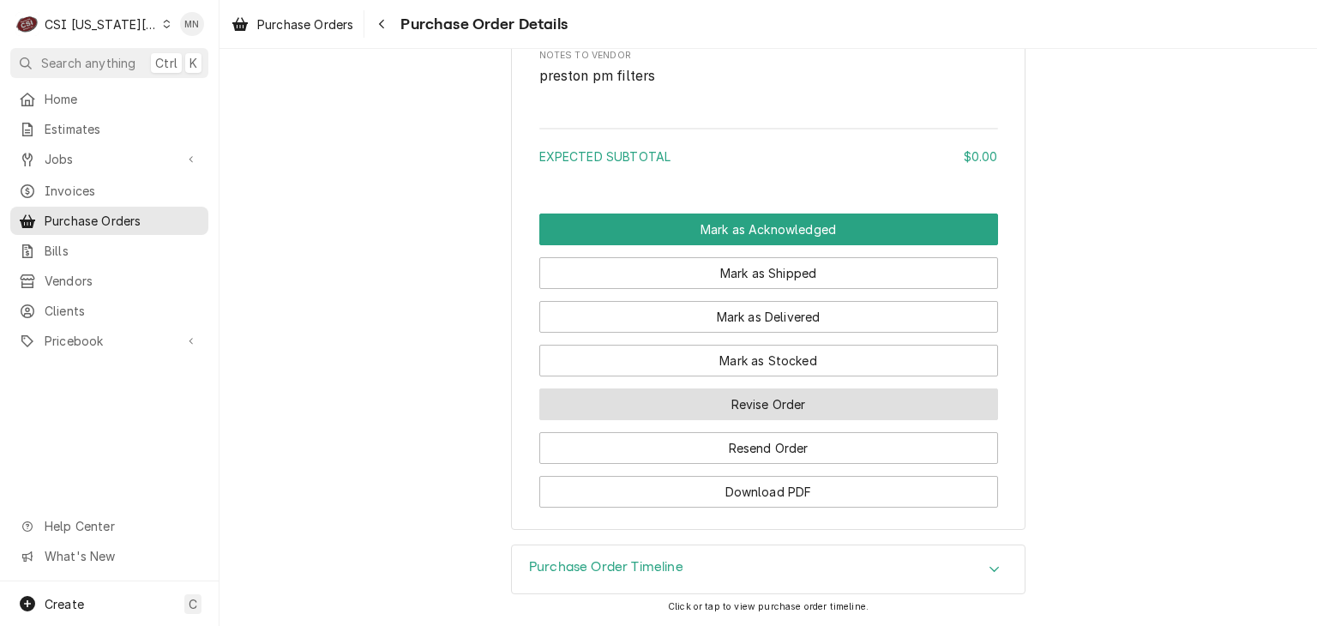
click at [785, 409] on button "Revise Order" at bounding box center [768, 404] width 459 height 32
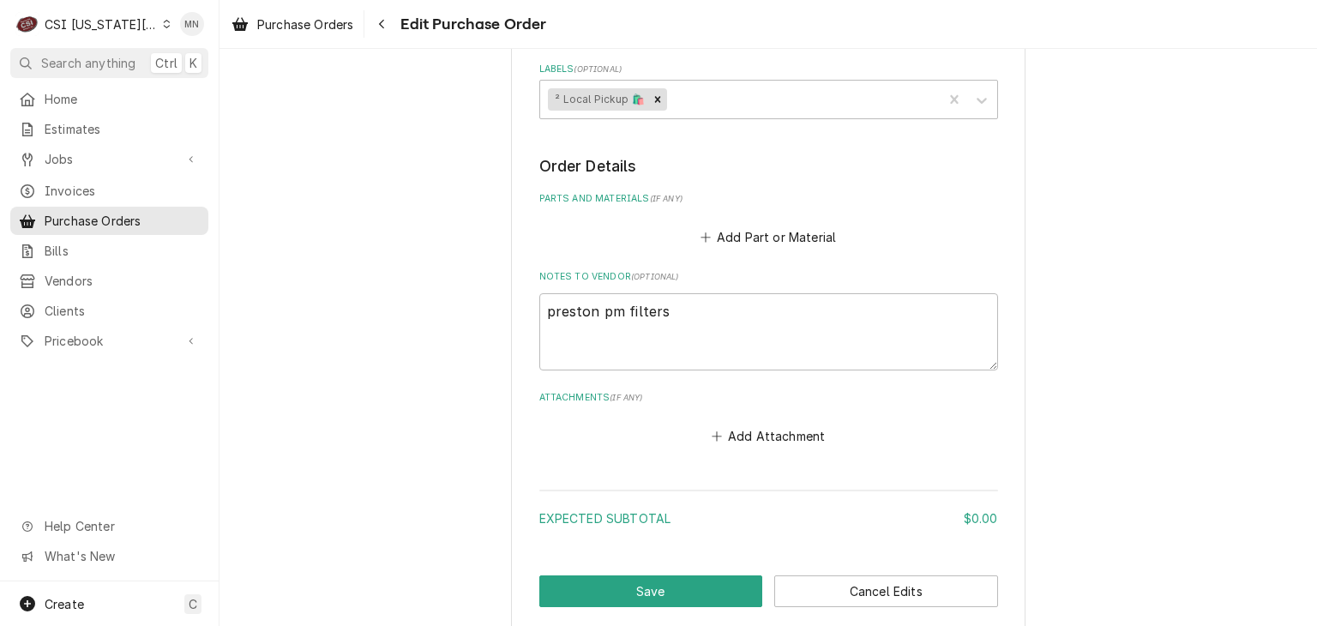
scroll to position [667, 0]
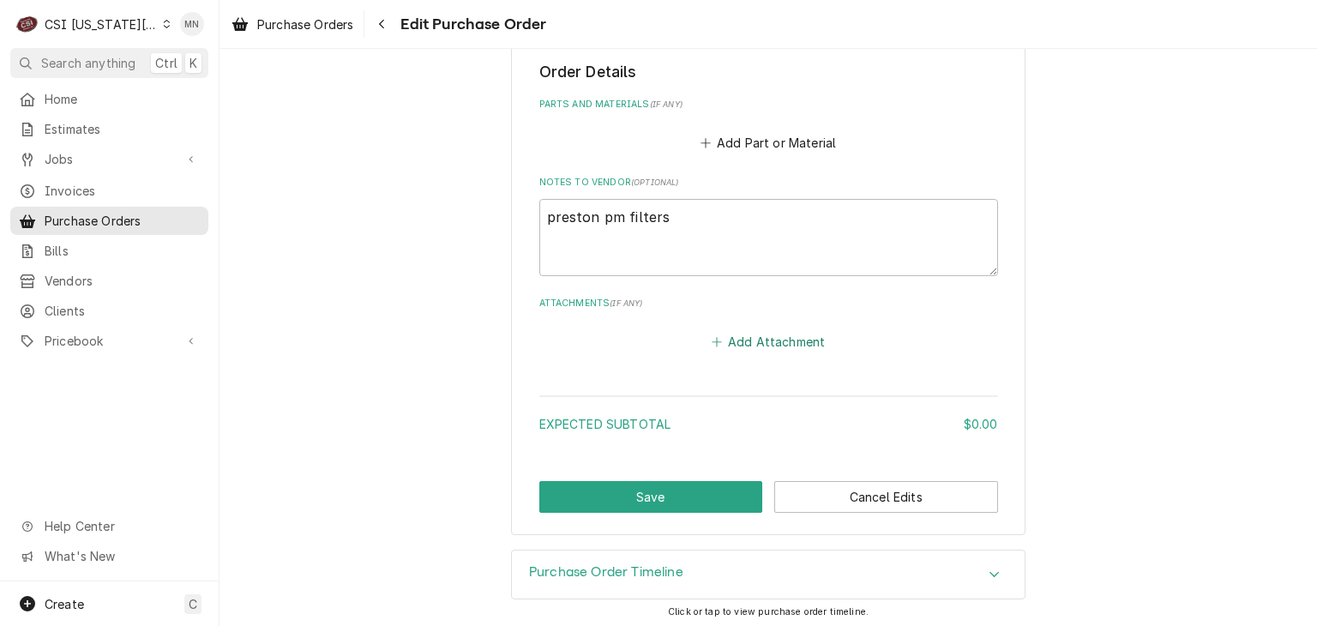
click at [762, 341] on button "Add Attachment" at bounding box center [768, 341] width 120 height 24
type textarea "x"
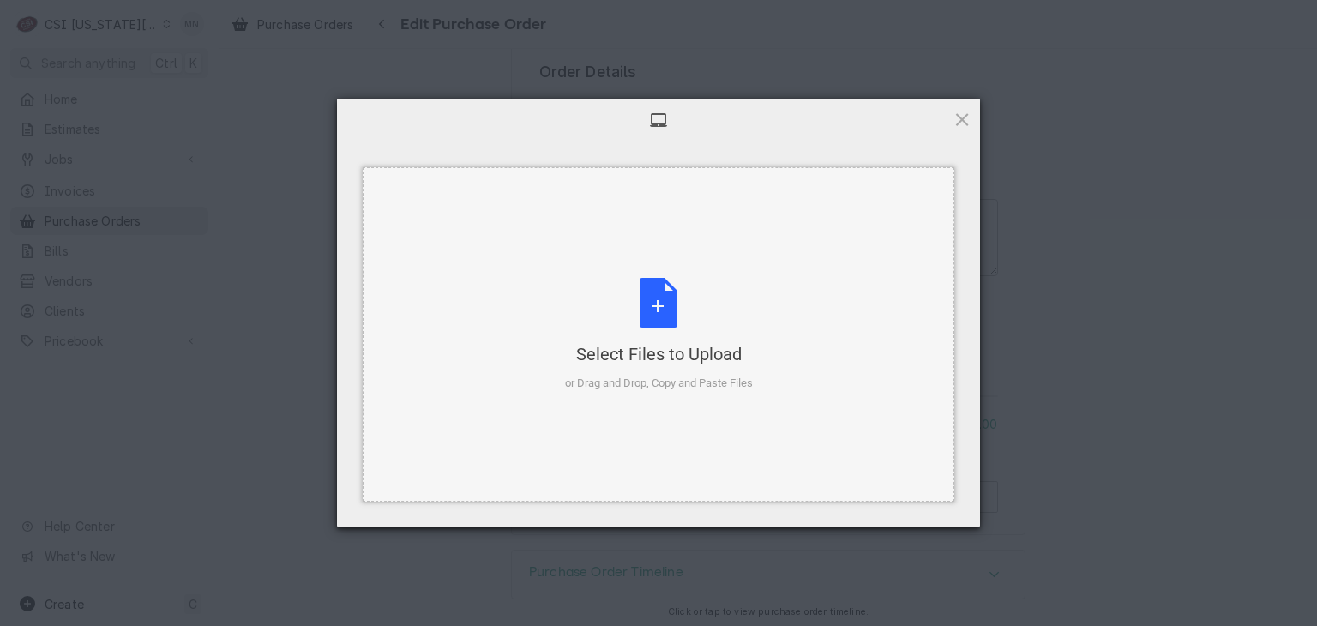
click at [652, 282] on div "Select Files to Upload or Drag and Drop, Copy and Paste Files" at bounding box center [659, 335] width 188 height 114
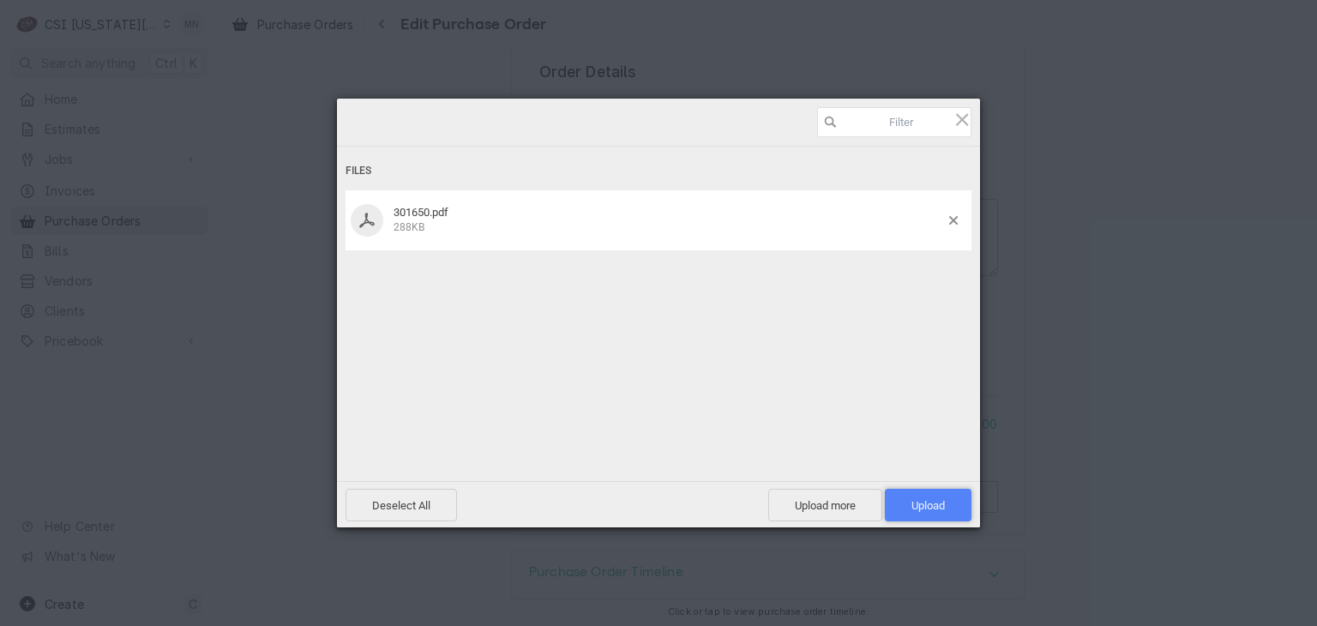
click at [920, 505] on span "Upload 1" at bounding box center [928, 505] width 33 height 13
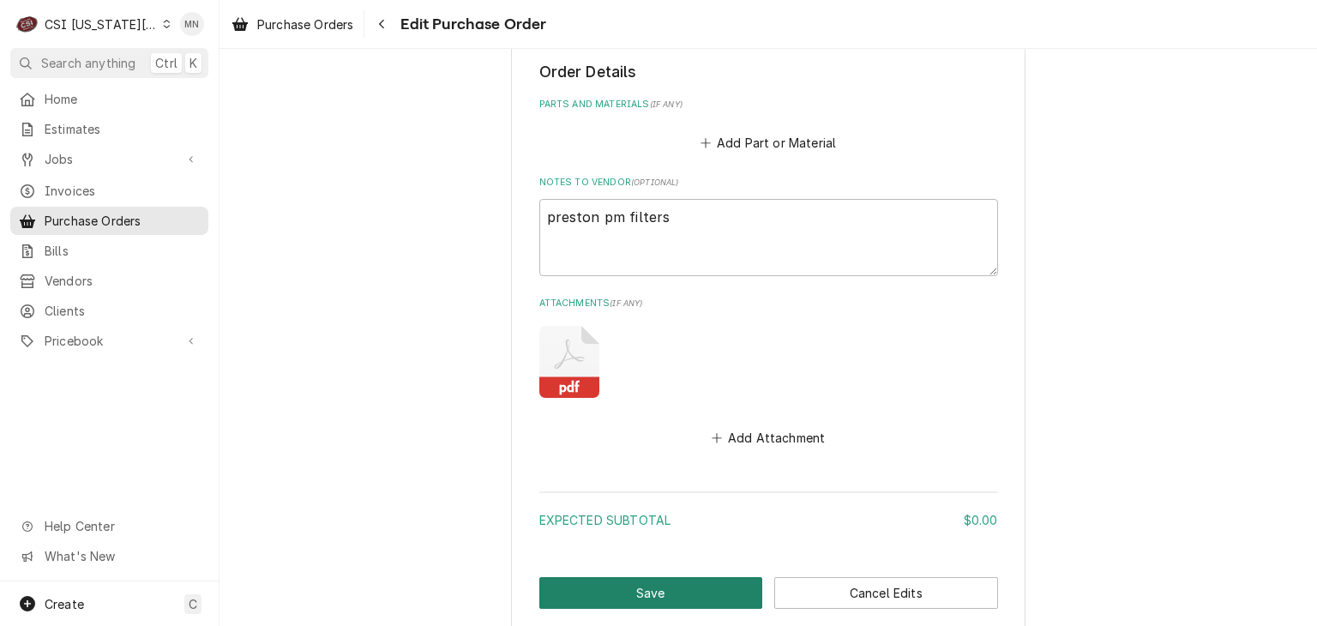
click at [672, 591] on button "Save" at bounding box center [651, 593] width 224 height 32
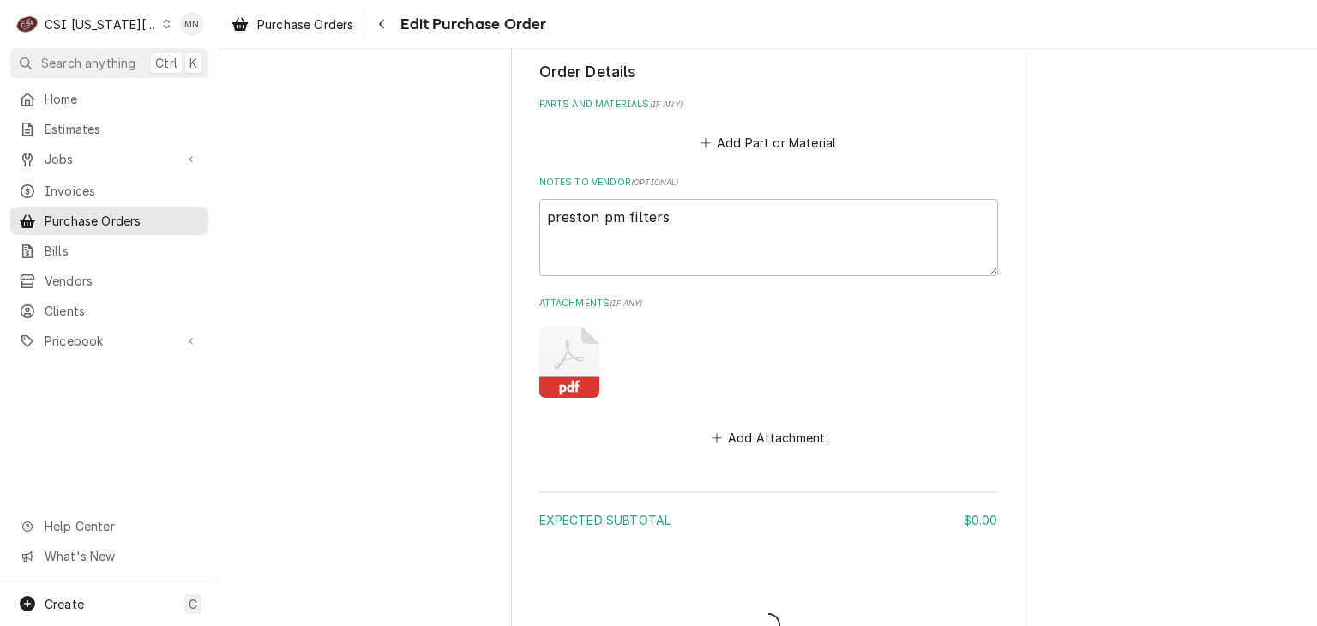
type textarea "x"
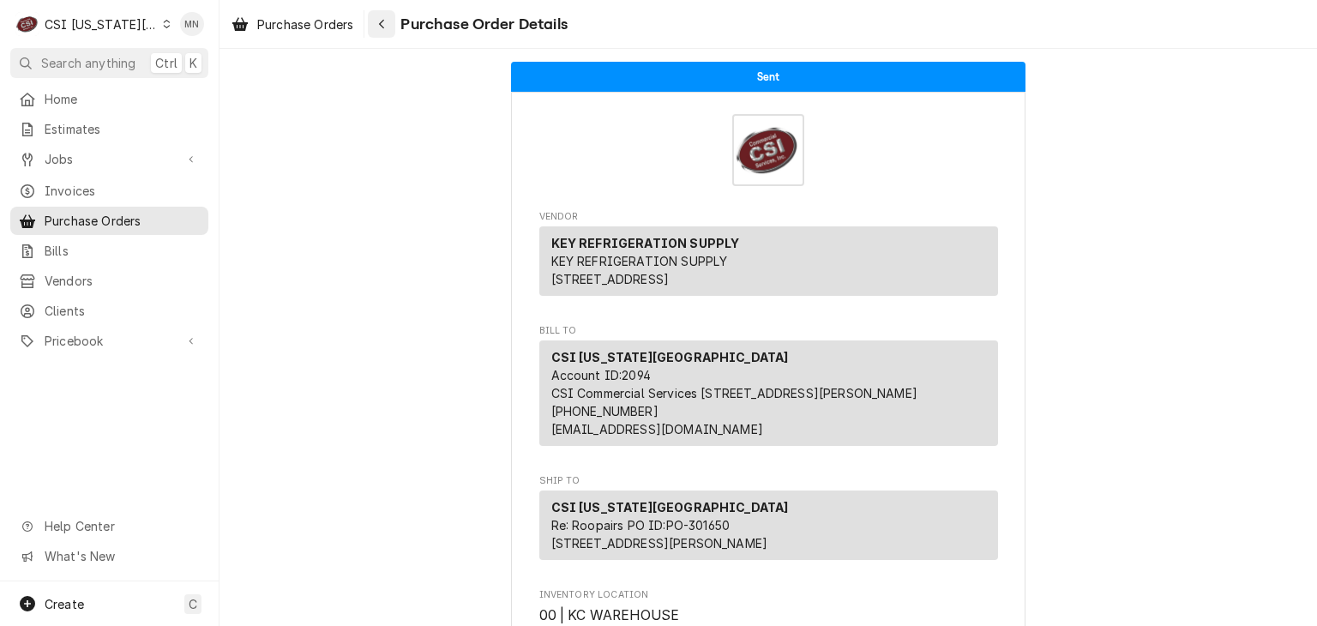
click at [394, 31] on button "Navigate back" at bounding box center [381, 23] width 27 height 27
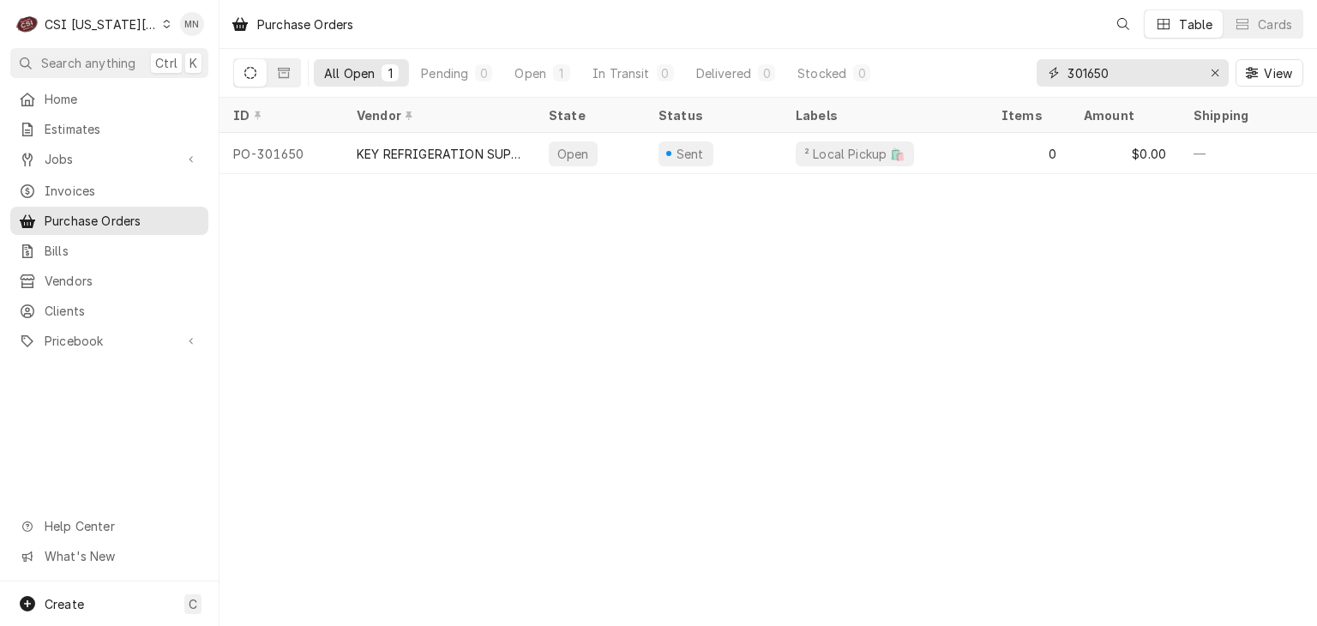
drag, startPoint x: 1139, startPoint y: 73, endPoint x: 891, endPoint y: 73, distance: 247.9
click at [905, 73] on div "All Open 1 Pending 0 Open 1 In Transit 0 Delivered 0 Stocked 0 301650 View" at bounding box center [768, 73] width 1070 height 48
type input "301656"
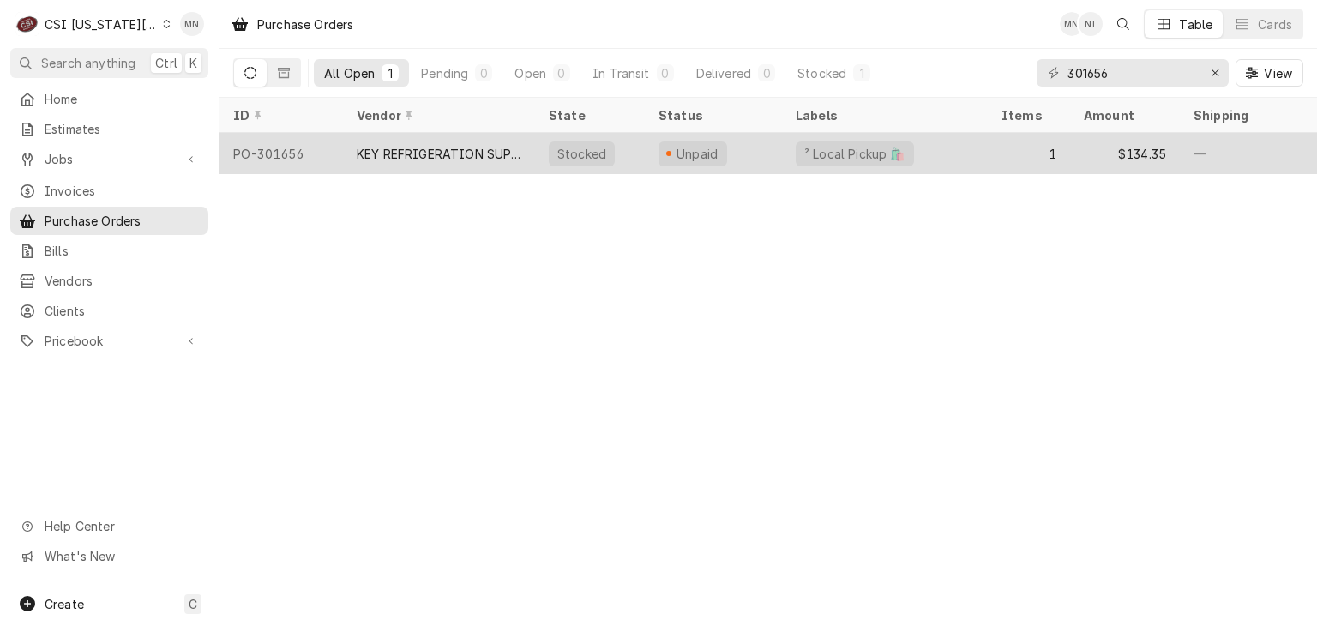
click at [500, 147] on div "KEY REFRIGERATION SUPPLY" at bounding box center [439, 154] width 165 height 18
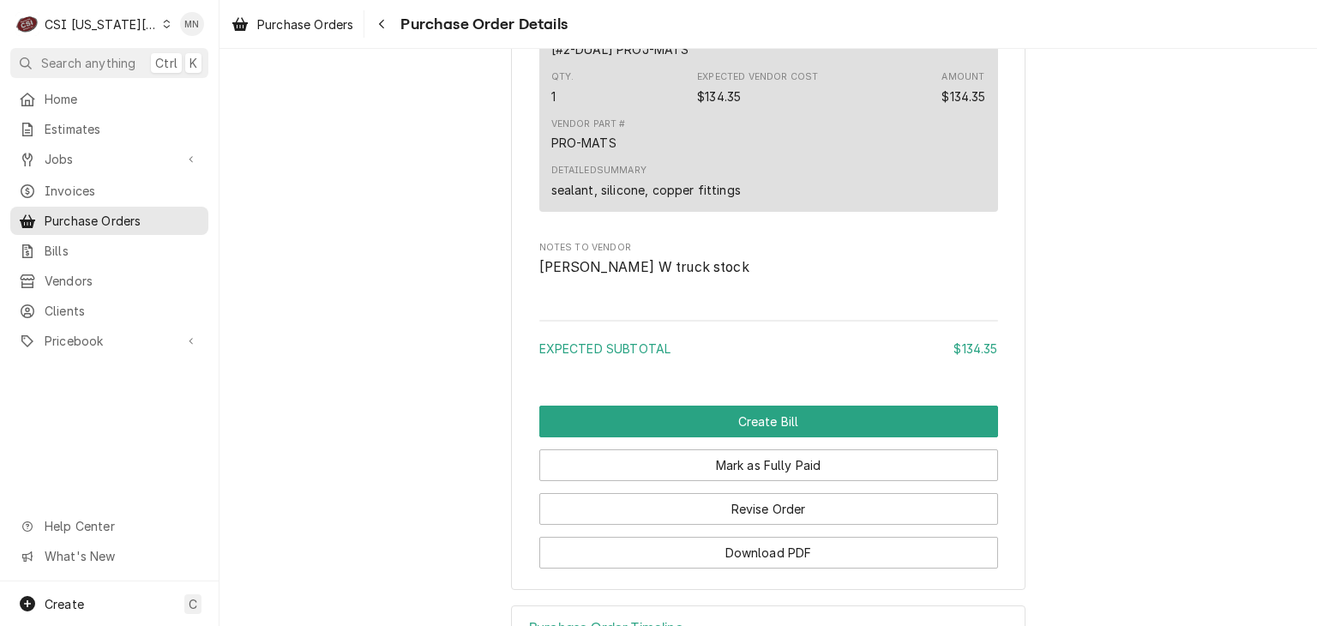
scroll to position [1485, 0]
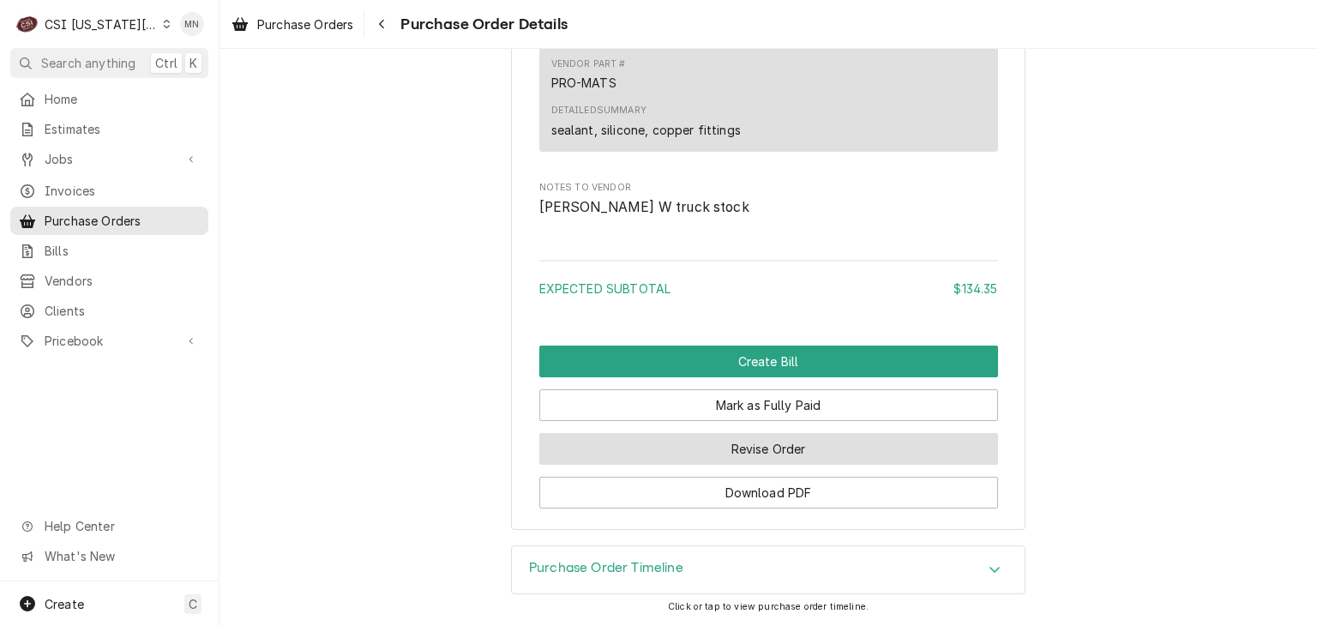
click at [797, 454] on button "Revise Order" at bounding box center [768, 449] width 459 height 32
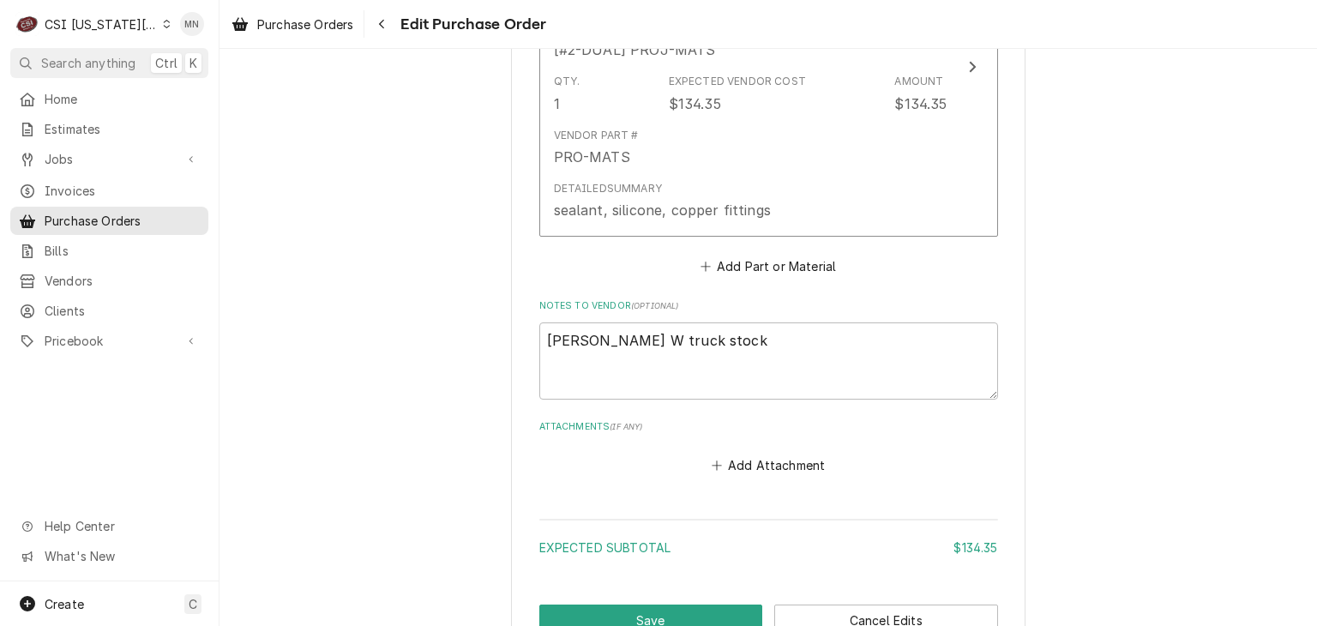
scroll to position [1083, 0]
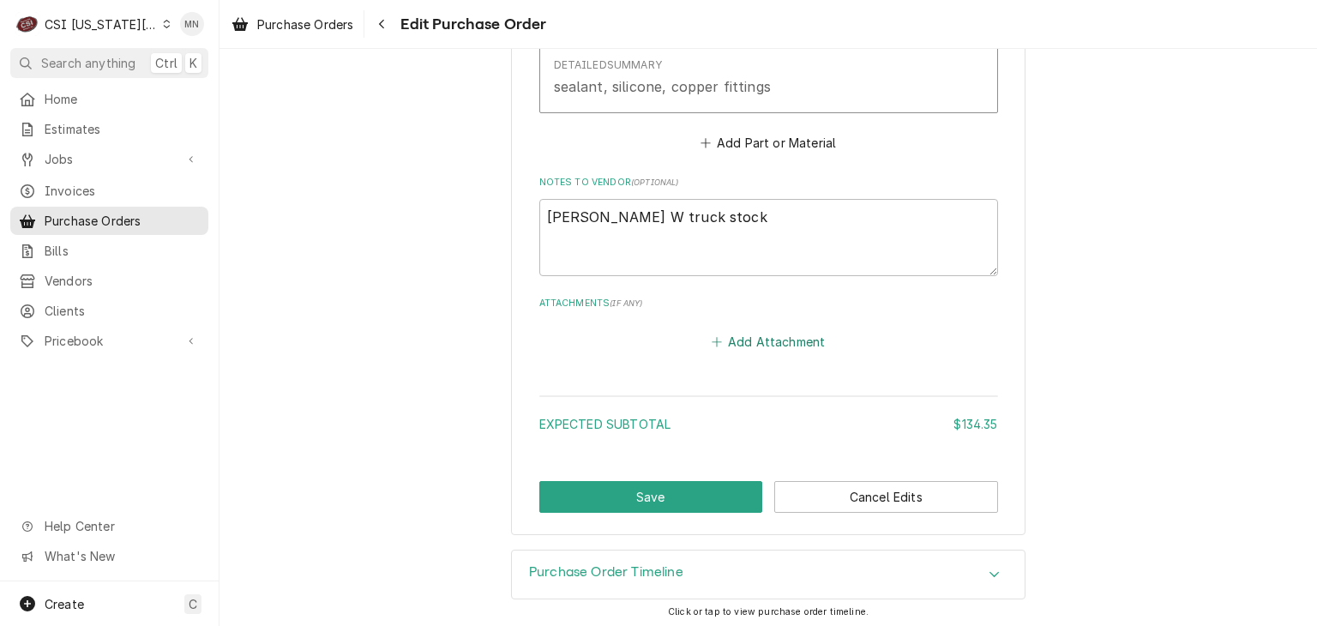
click at [789, 335] on button "Add Attachment" at bounding box center [768, 341] width 120 height 24
type textarea "x"
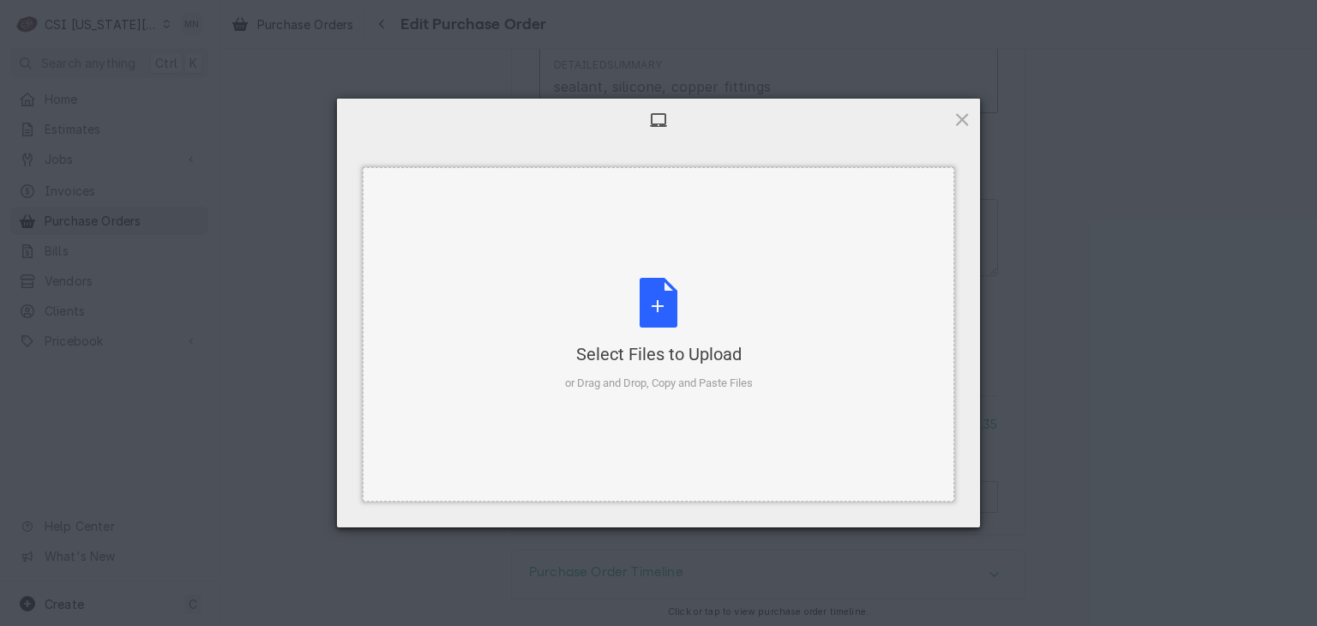
click at [696, 316] on div "Select Files to Upload or Drag and Drop, Copy and Paste Files" at bounding box center [659, 335] width 188 height 114
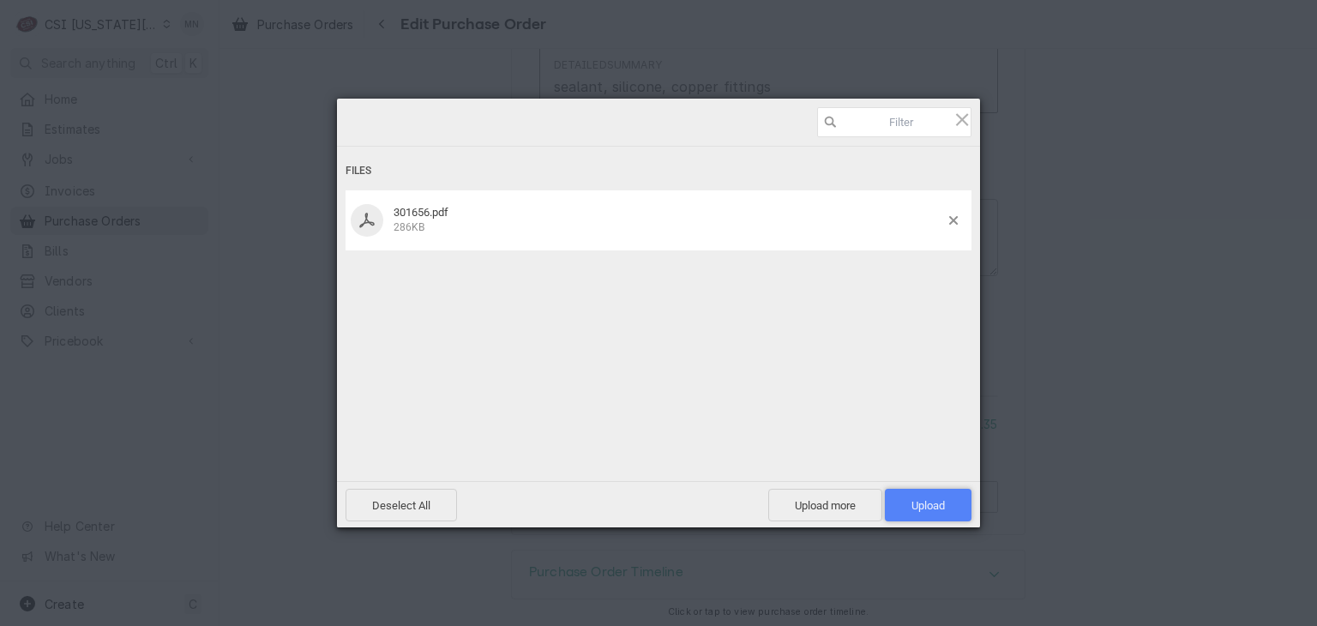
click at [933, 499] on span "Upload 1" at bounding box center [928, 505] width 33 height 13
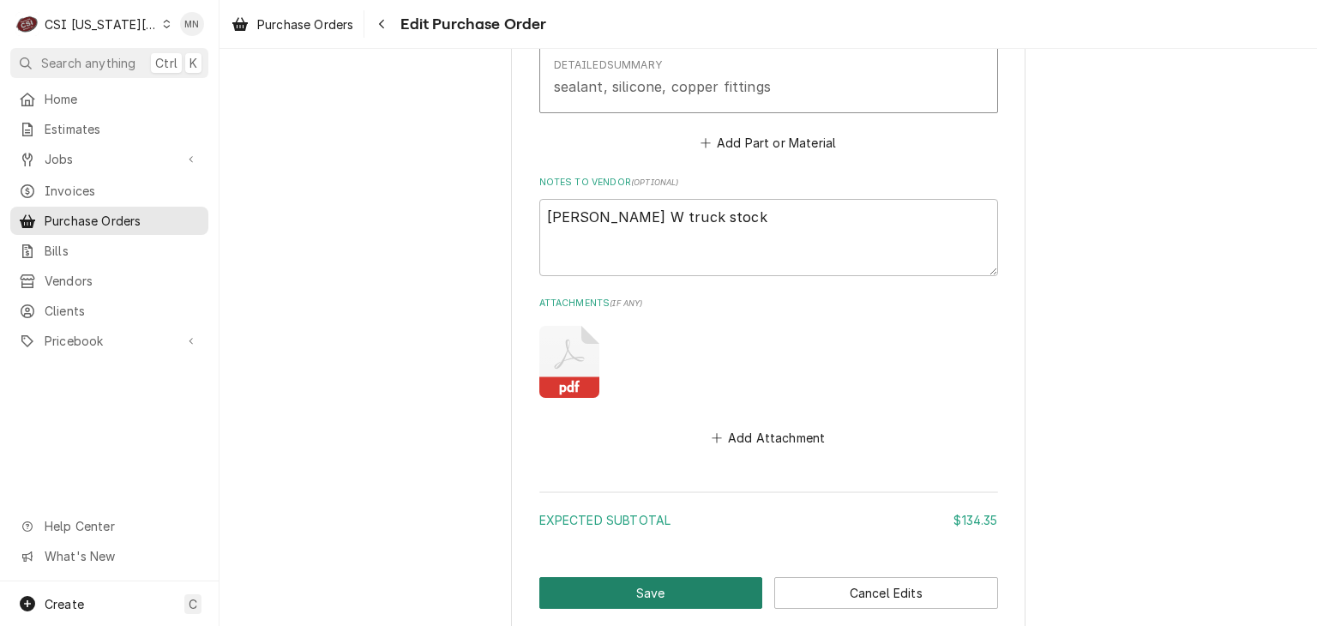
click at [707, 587] on button "Save" at bounding box center [651, 593] width 224 height 32
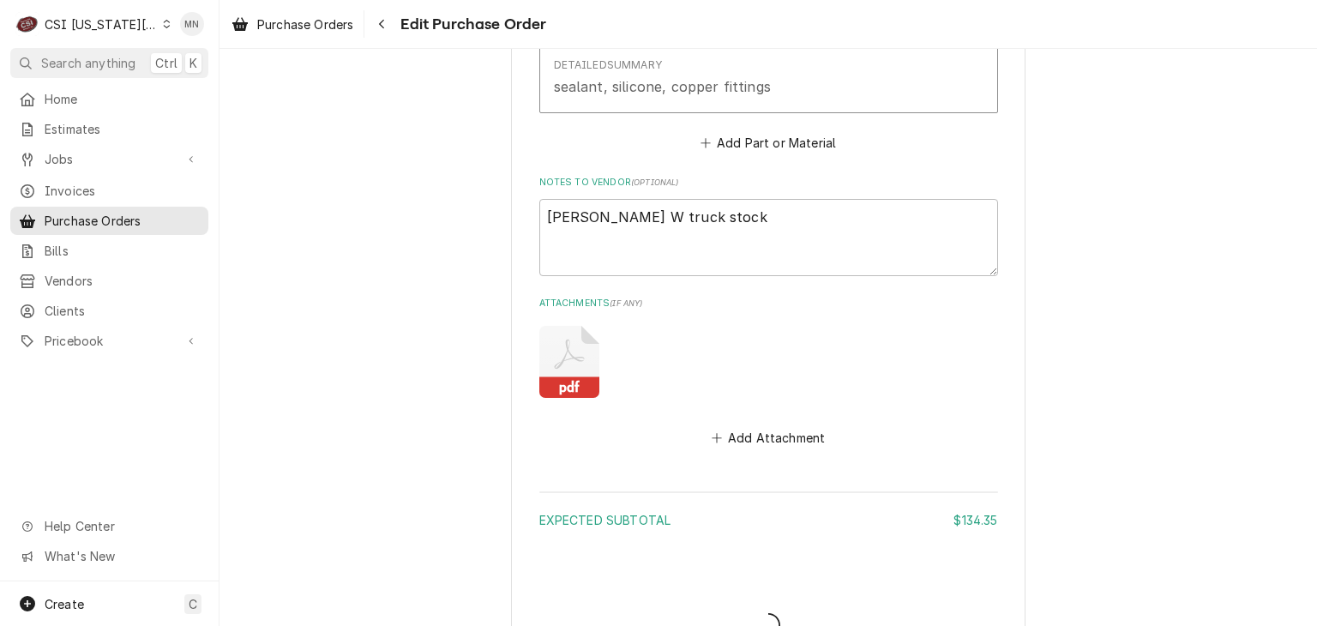
type textarea "x"
